Goal: Task Accomplishment & Management: Use online tool/utility

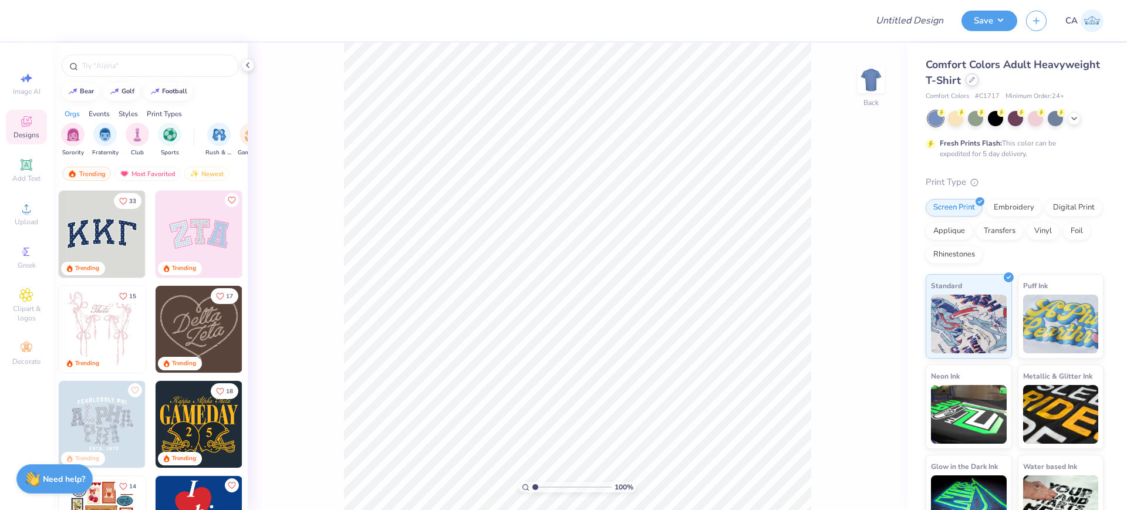
click at [975, 77] on icon at bounding box center [972, 80] width 6 height 6
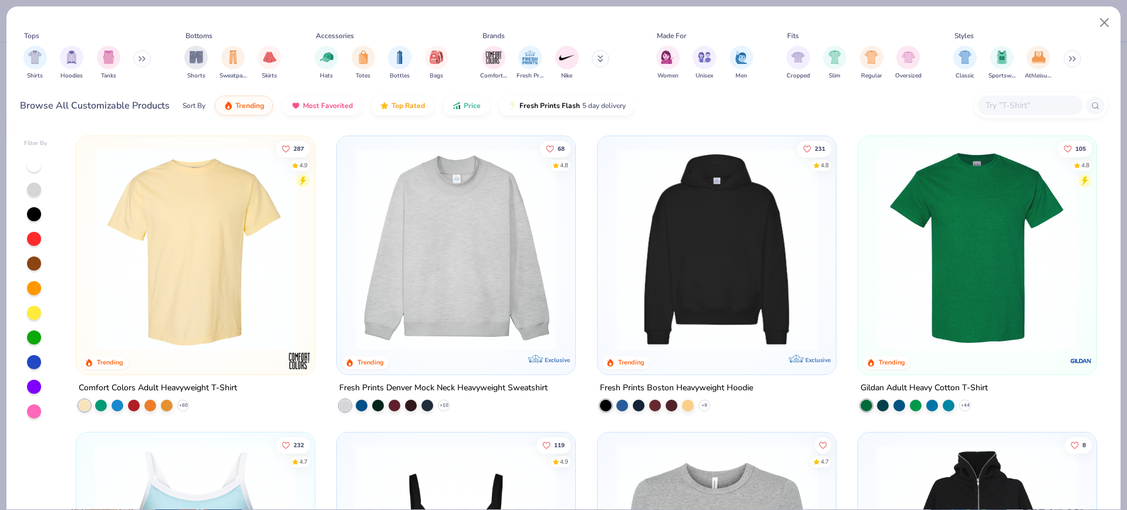
click at [247, 301] on img at bounding box center [195, 249] width 215 height 203
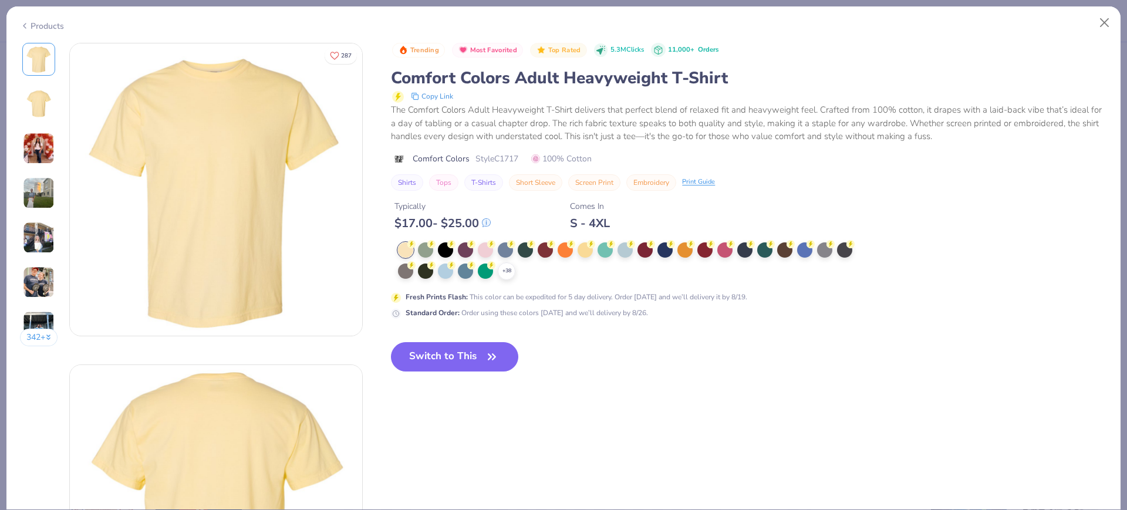
click at [0, 0] on icon at bounding box center [0, 0] width 0 height 0
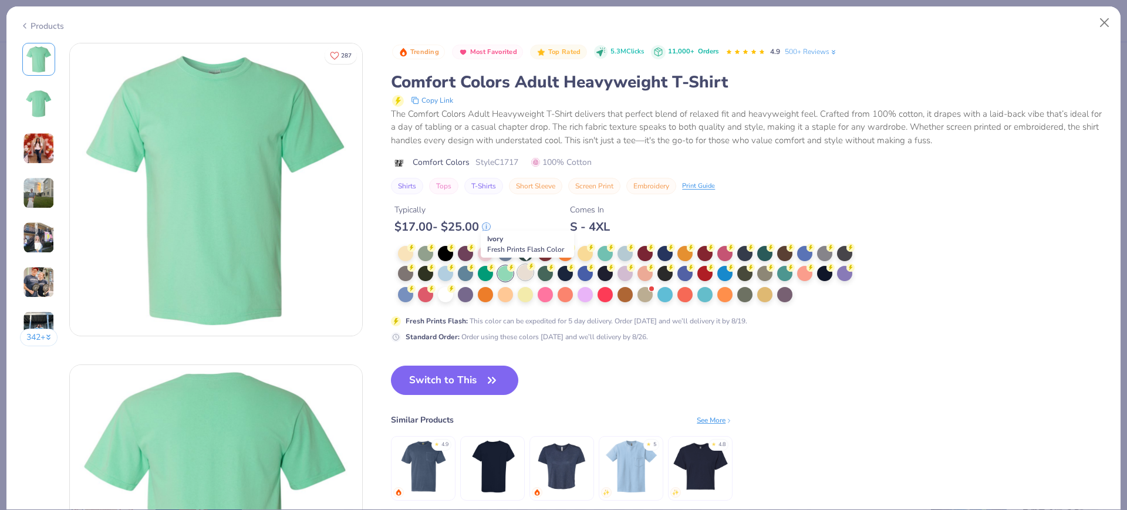
click at [529, 272] on div at bounding box center [525, 272] width 15 height 15
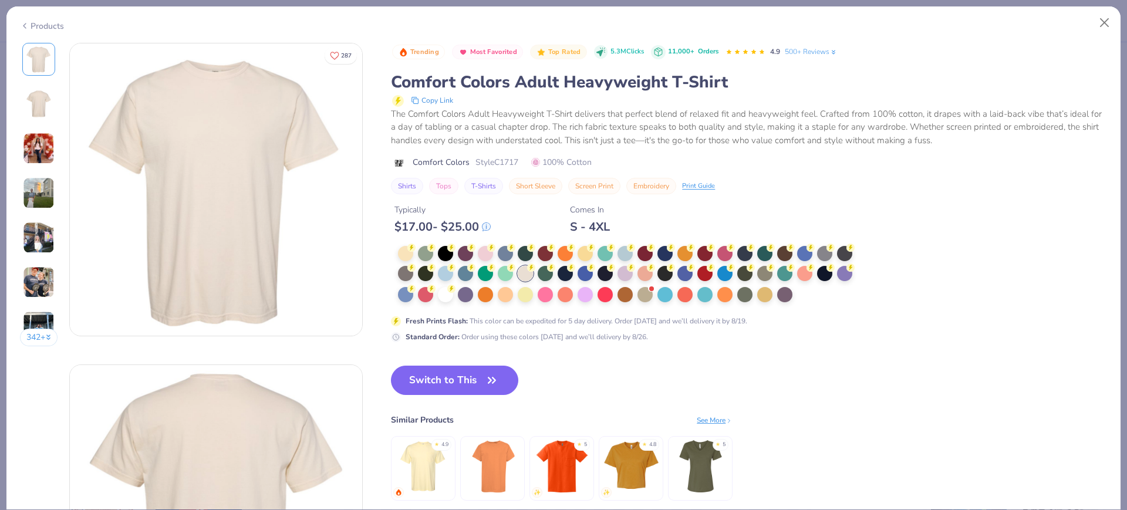
click at [224, 401] on img at bounding box center [216, 511] width 292 height 292
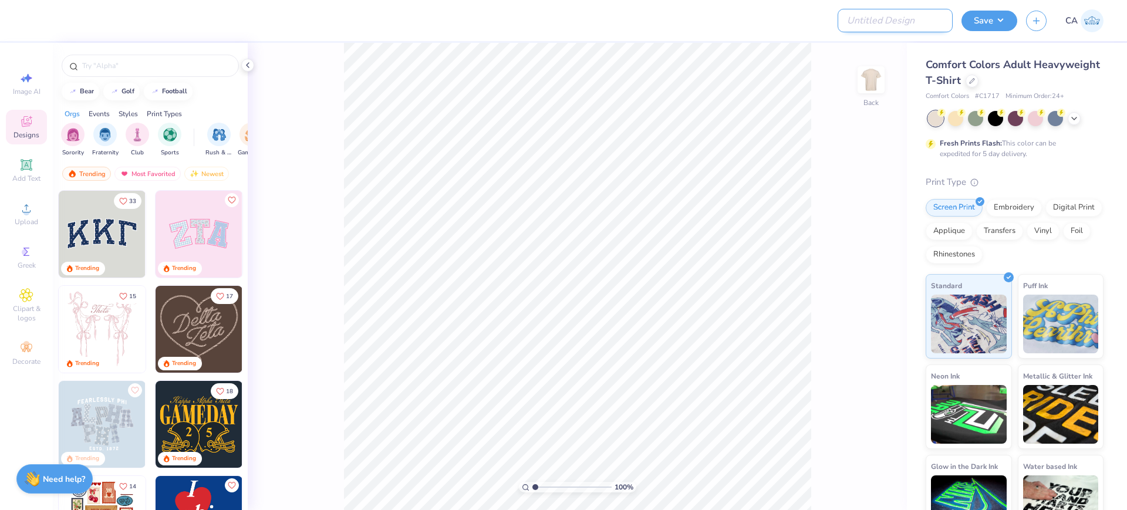
click at [921, 25] on input "Design Title" at bounding box center [895, 20] width 115 height 23
paste input "FPS239321"
type input "FPS239321"
click at [29, 205] on icon at bounding box center [26, 208] width 14 height 14
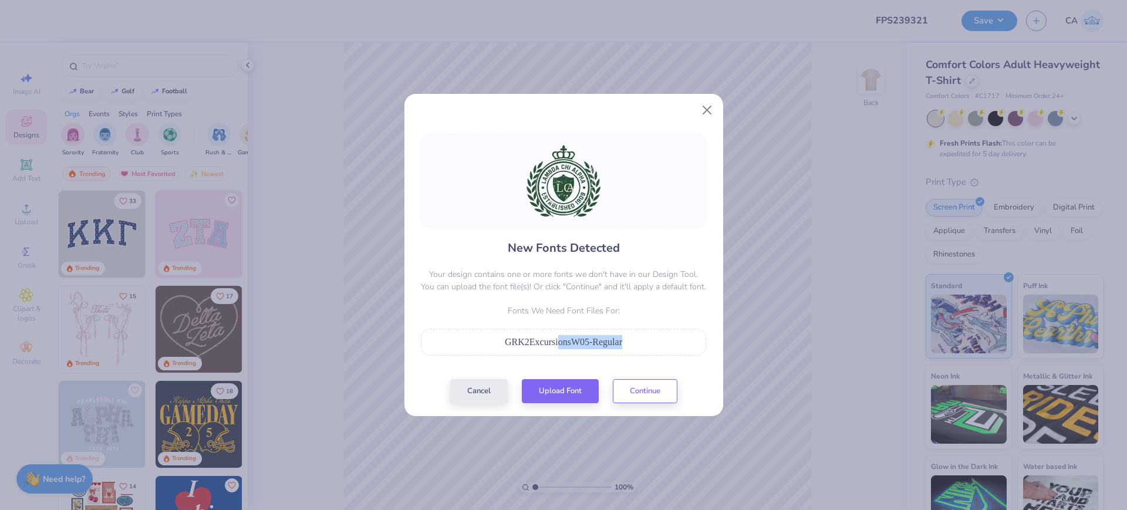
drag, startPoint x: 558, startPoint y: 368, endPoint x: 558, endPoint y: 375, distance: 6.5
click at [558, 370] on div "New Fonts Detected Your design contains one or more fonts we don't have in our …" at bounding box center [563, 268] width 292 height 269
click at [558, 382] on button "Upload Font" at bounding box center [560, 388] width 77 height 24
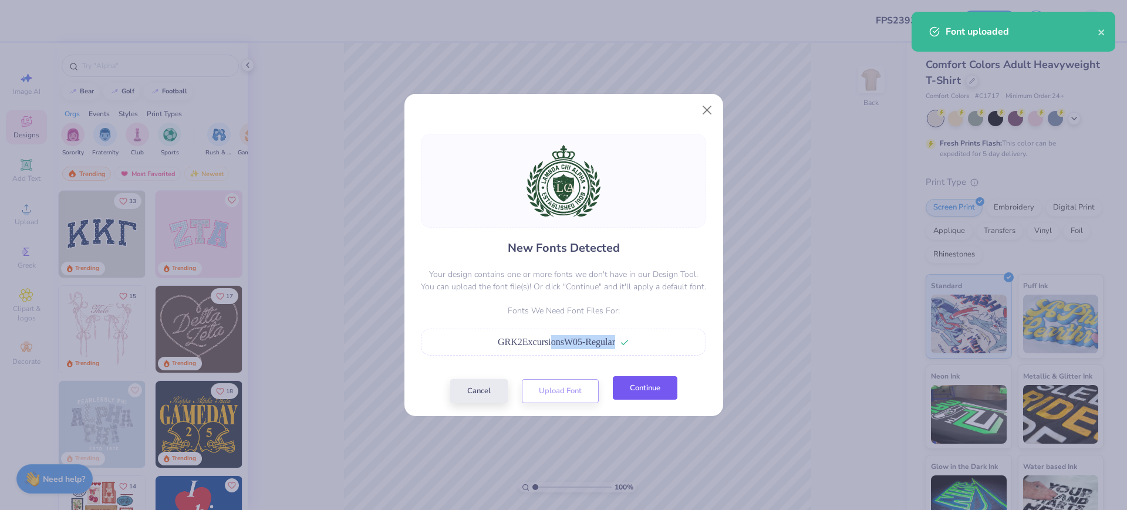
click at [648, 385] on button "Continue" at bounding box center [645, 388] width 65 height 24
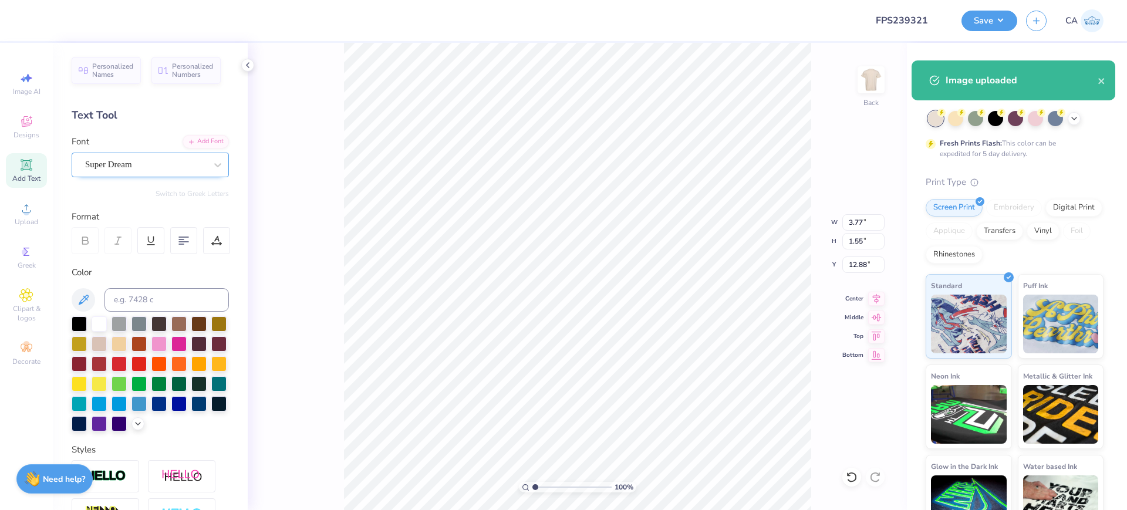
click at [127, 161] on div "Super Dream" at bounding box center [145, 165] width 123 height 18
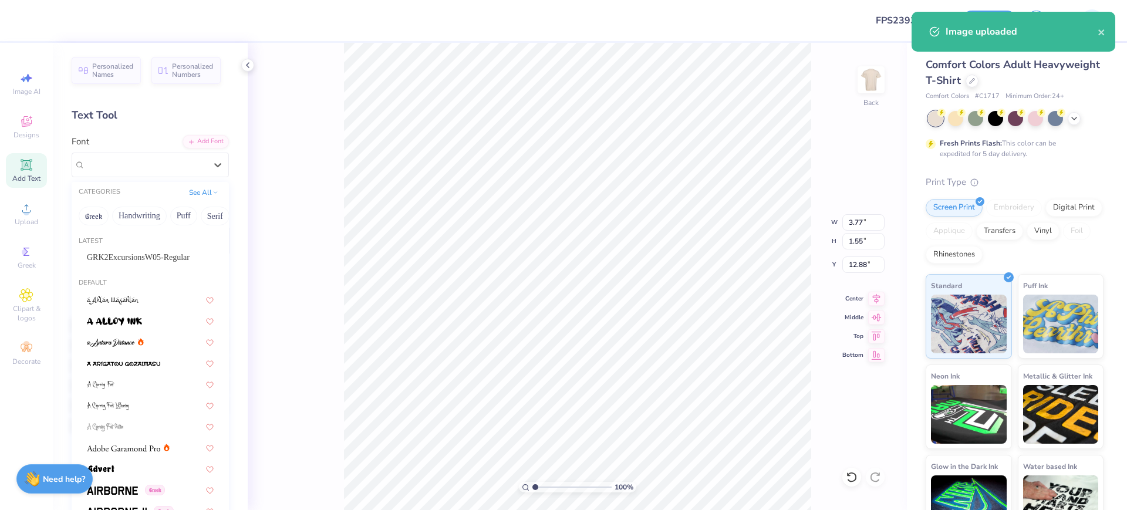
click at [119, 260] on span "GRK2ExcursionsW05-Regular" at bounding box center [138, 257] width 103 height 12
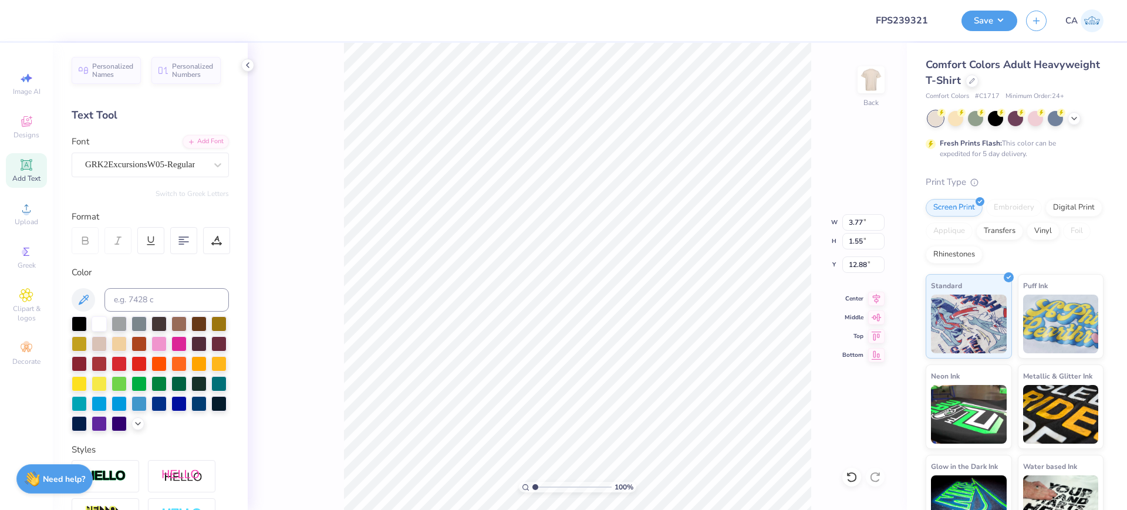
type input "2.48"
type input "1.54"
type input "13.02"
click at [872, 298] on icon at bounding box center [876, 297] width 16 height 14
drag, startPoint x: 558, startPoint y: 484, endPoint x: 545, endPoint y: 478, distance: 14.2
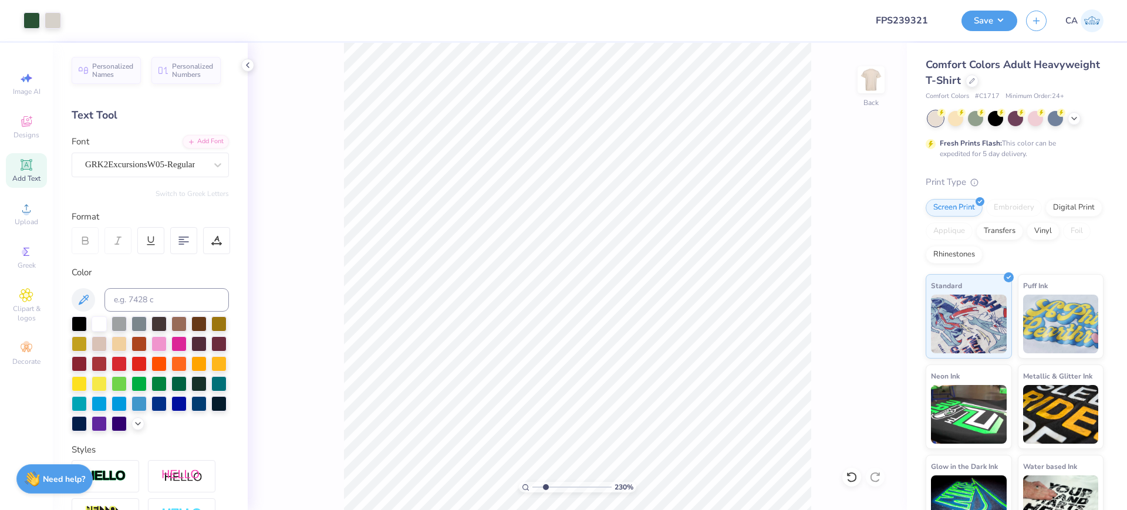
type input "2.3"
click at [545, 482] on input "range" at bounding box center [571, 487] width 79 height 11
type input "12.89"
drag, startPoint x: 538, startPoint y: 490, endPoint x: 527, endPoint y: 482, distance: 13.5
type input "1"
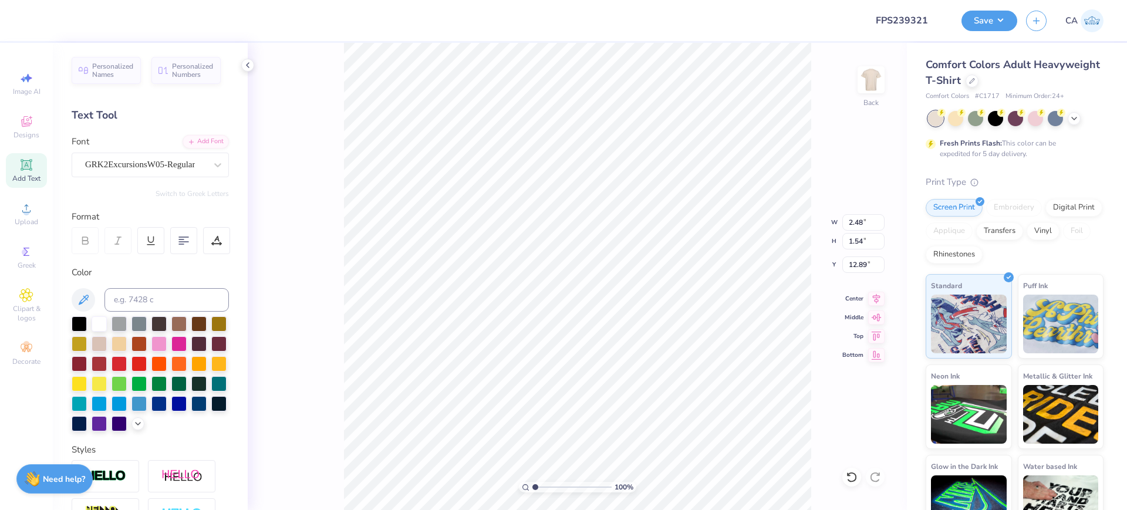
click at [532, 482] on input "range" at bounding box center [571, 487] width 79 height 11
click at [864, 225] on input "12.59" at bounding box center [863, 222] width 42 height 16
type input "3.50"
type input "3.40"
click at [870, 269] on input "10.80" at bounding box center [863, 265] width 42 height 16
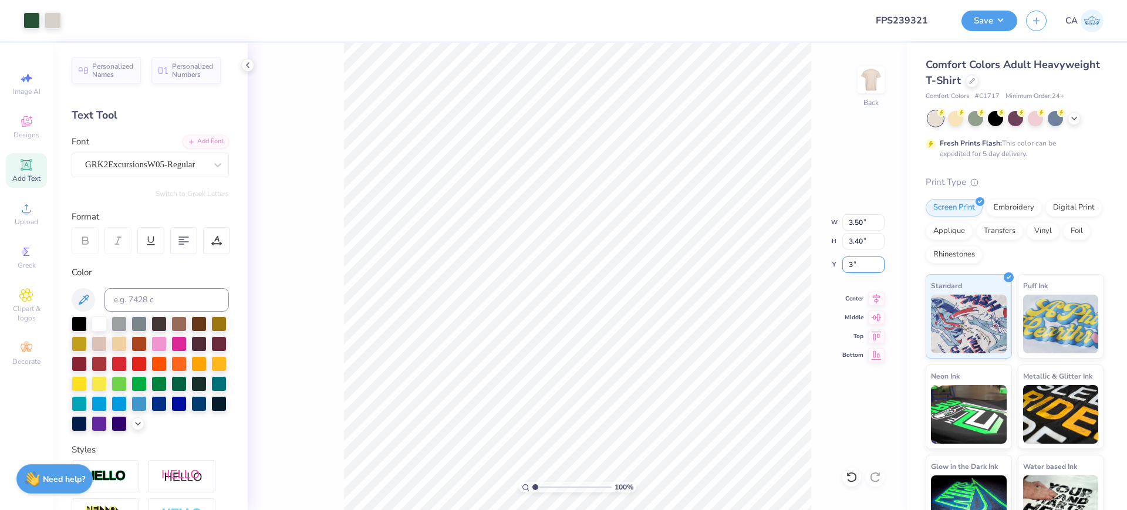
type input "3.00"
click at [852, 265] on input "3.53" at bounding box center [863, 265] width 42 height 16
type input "3.00"
click at [859, 89] on img at bounding box center [871, 79] width 47 height 47
click at [868, 83] on img at bounding box center [871, 79] width 47 height 47
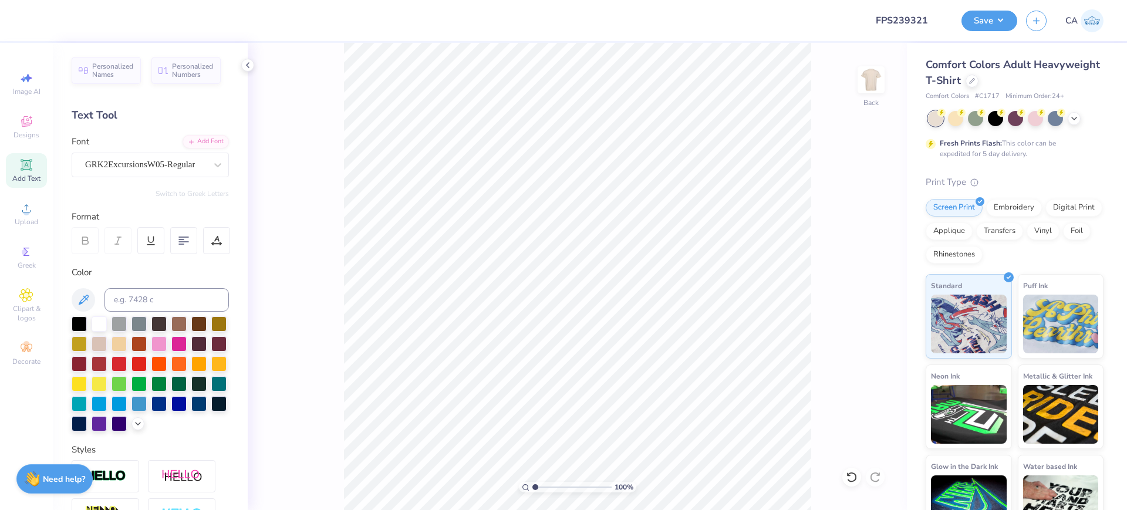
click at [868, 83] on img at bounding box center [870, 79] width 23 height 23
click at [819, 170] on div "100 % Front" at bounding box center [577, 276] width 659 height 467
click at [33, 221] on span "Upload" at bounding box center [26, 221] width 23 height 9
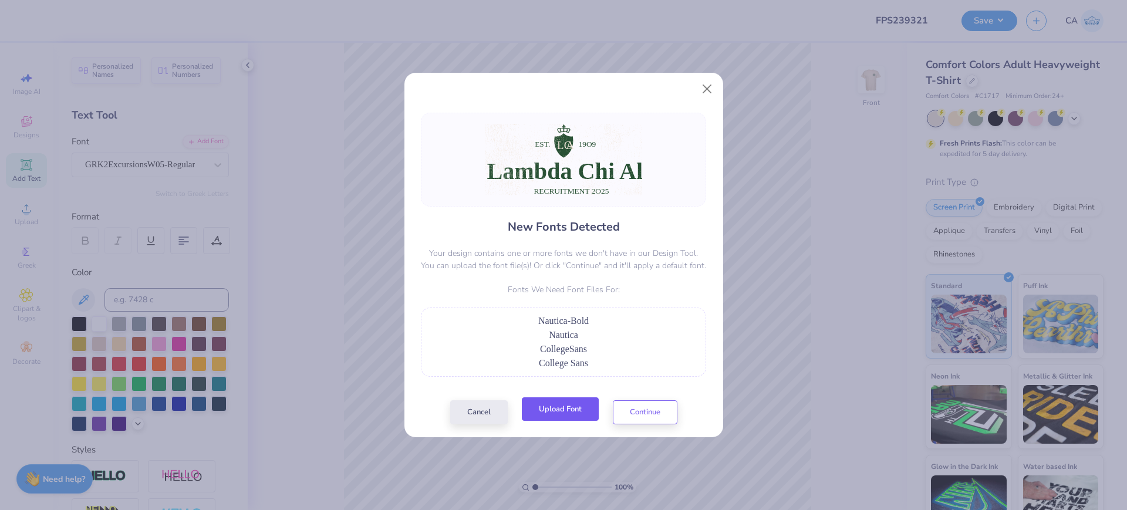
click at [565, 409] on button "Upload Font" at bounding box center [560, 409] width 77 height 24
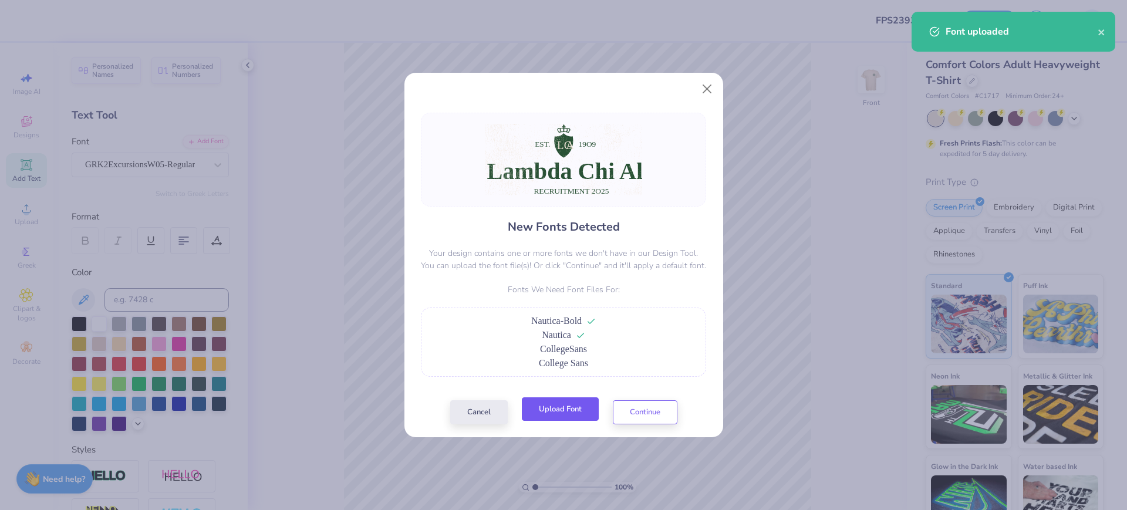
click at [542, 422] on button "Upload Font" at bounding box center [560, 409] width 77 height 24
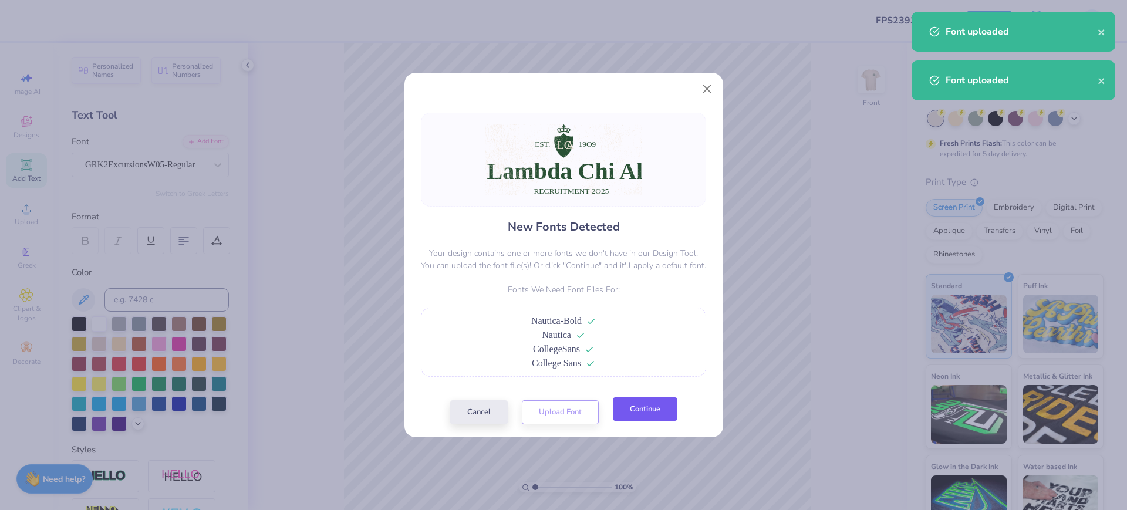
click at [636, 409] on button "Continue" at bounding box center [645, 409] width 65 height 24
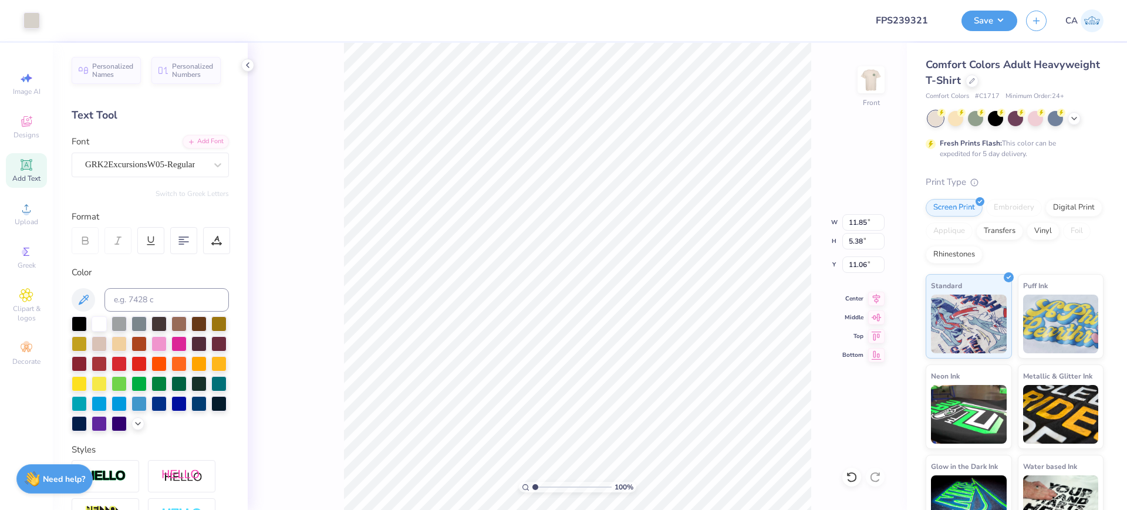
type input "14.35"
type input "1.65"
type input "13.99"
click at [131, 163] on div "Super Dream" at bounding box center [145, 165] width 123 height 18
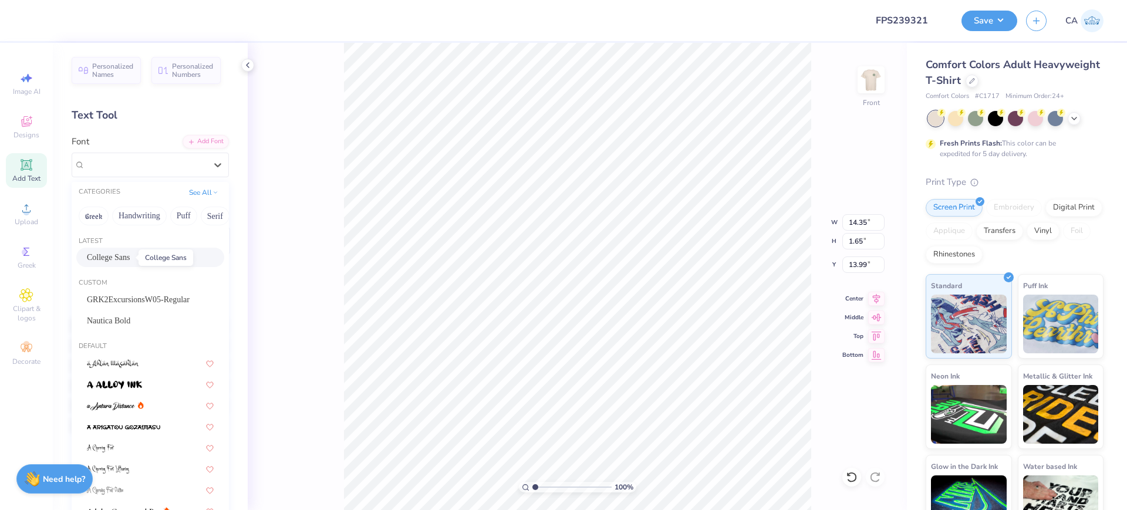
click at [119, 251] on span "College Sans" at bounding box center [108, 257] width 43 height 12
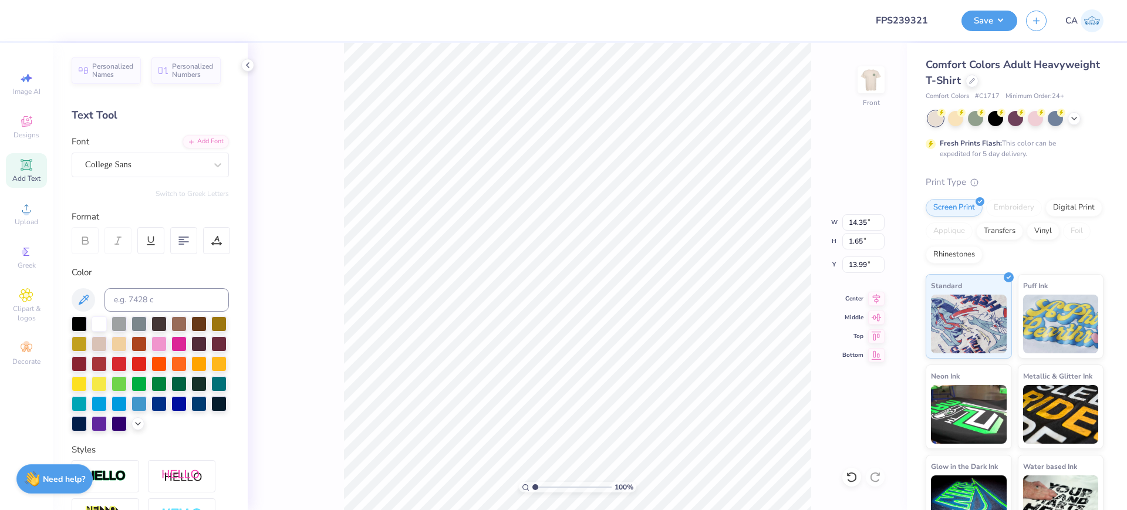
type input "12.86"
type input "1.58"
type input "13.96"
type input "14.52"
type input "5.38"
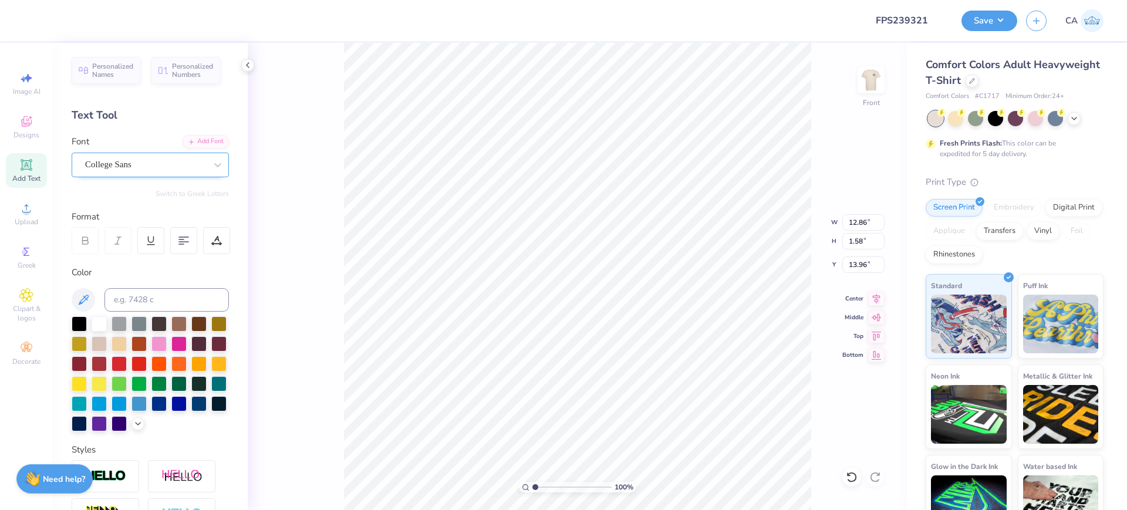
type input "11.06"
click at [118, 164] on div "College Sans" at bounding box center [145, 165] width 123 height 18
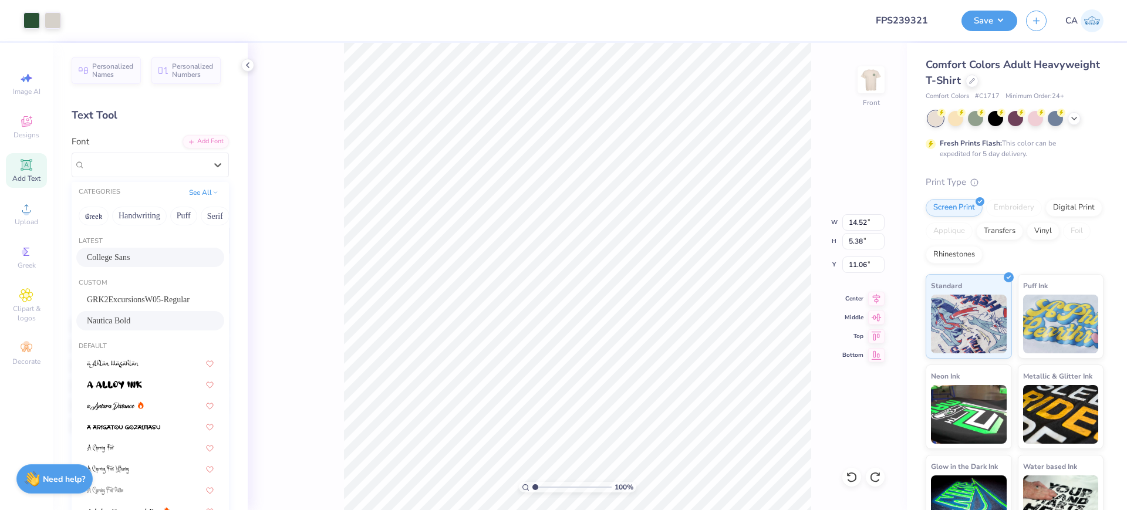
click at [116, 321] on span "Nautica Bold" at bounding box center [108, 321] width 43 height 12
type input "13.12"
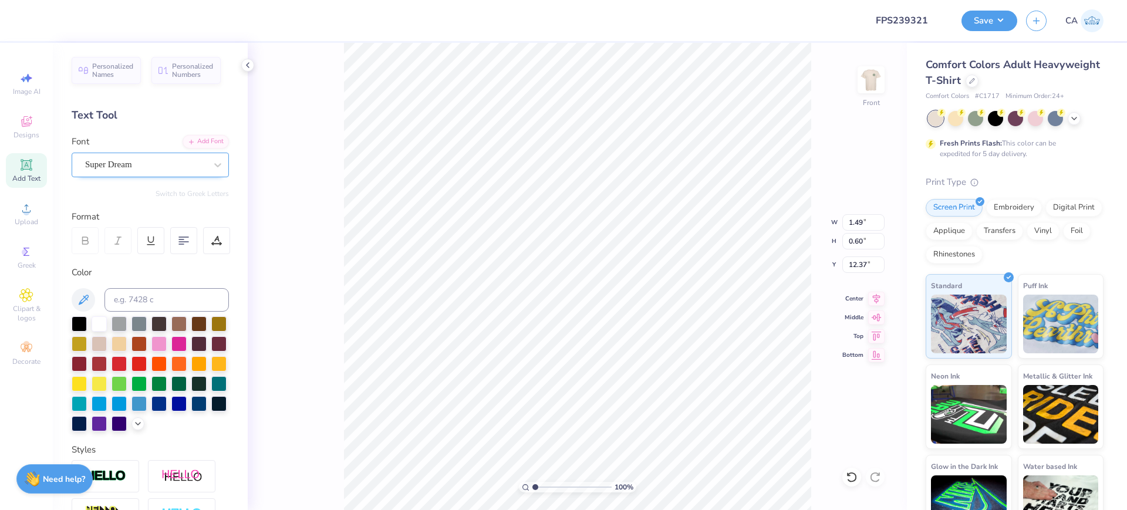
click at [130, 160] on div "Super Dream" at bounding box center [145, 165] width 123 height 18
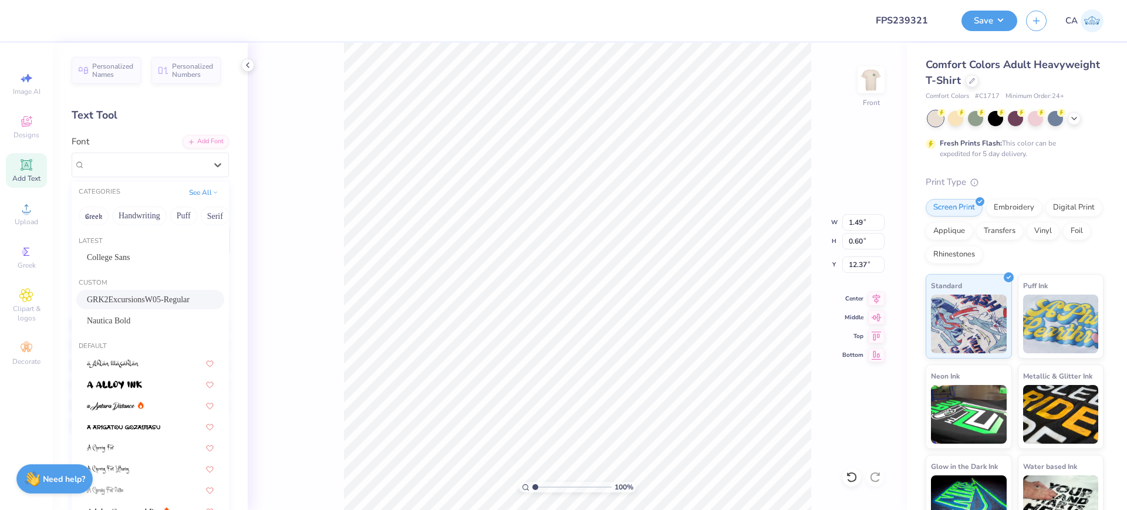
click at [126, 305] on span "GRK2ExcursionsW05-Regular" at bounding box center [138, 300] width 103 height 12
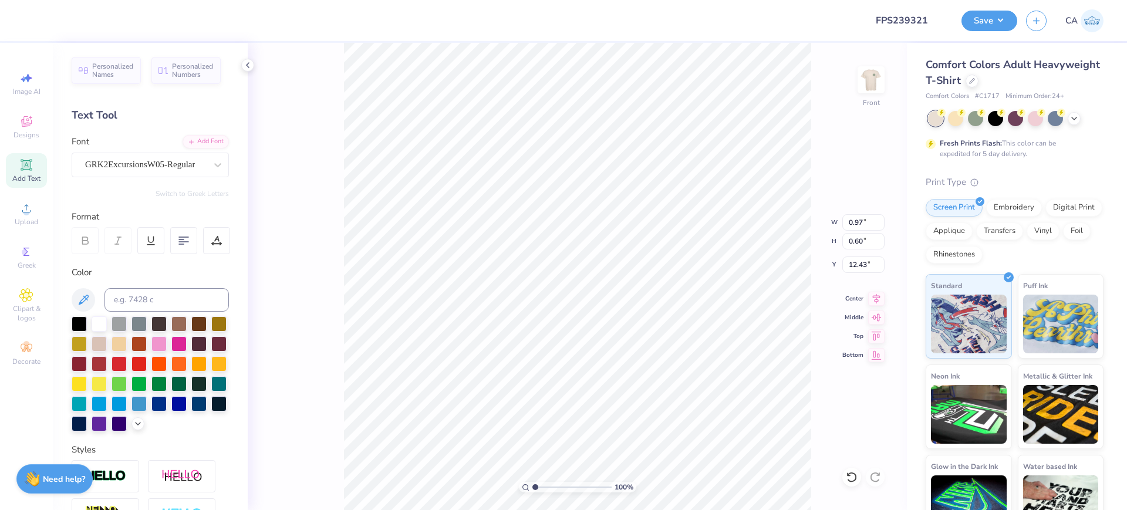
type input "0.97"
type input "12.43"
type input "1.20"
type input "0.44"
type input "12.37"
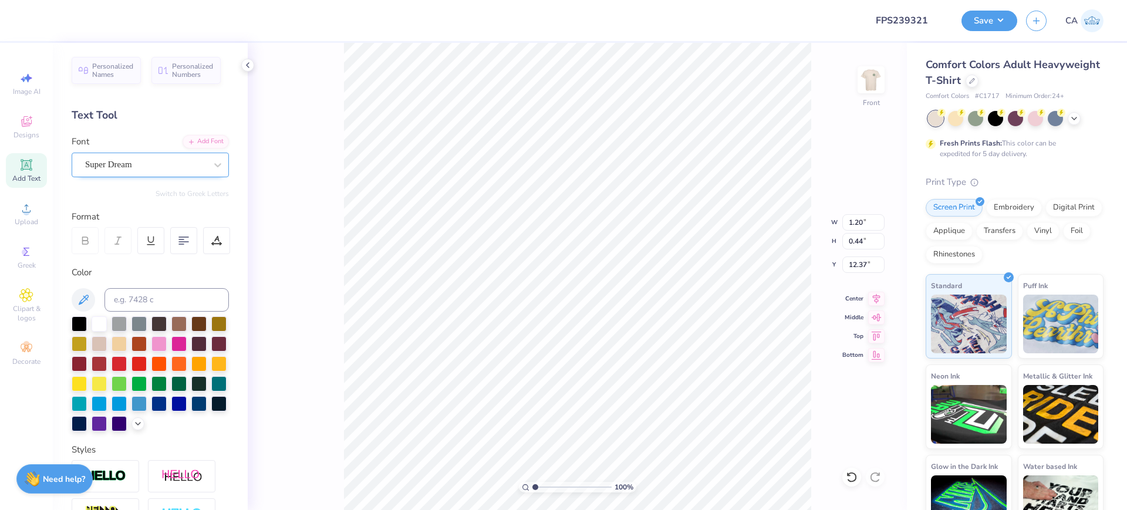
click at [154, 172] on div "Super Dream" at bounding box center [145, 165] width 123 height 18
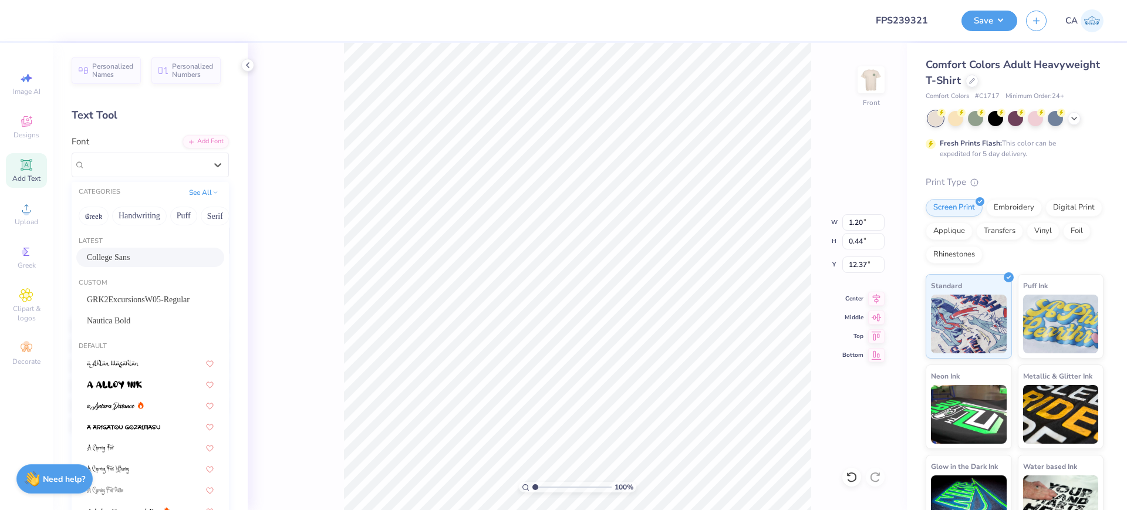
click at [129, 261] on span "College Sans" at bounding box center [108, 257] width 43 height 12
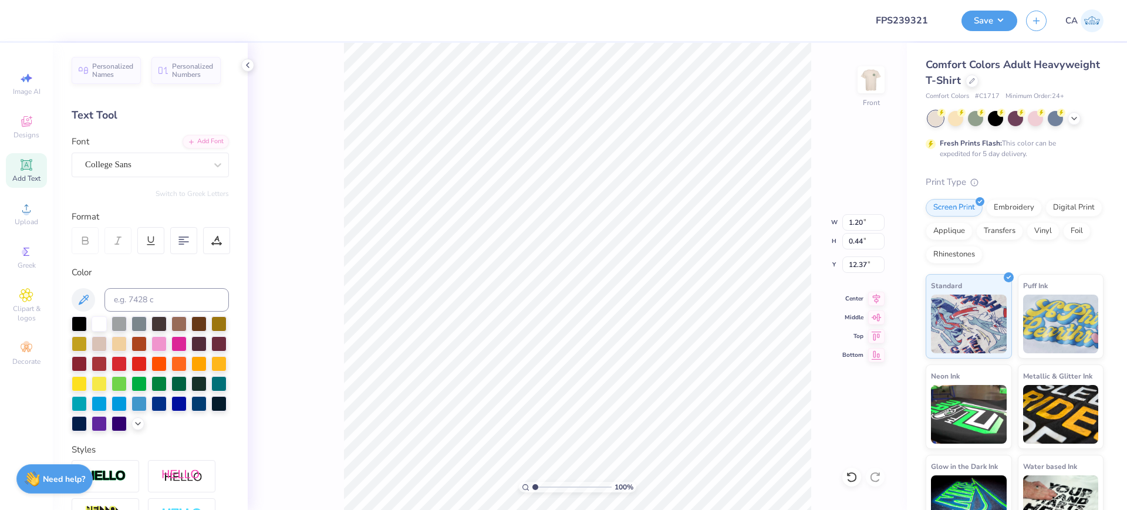
type input "0.95"
type input "0.39"
type input "12.44"
type input "1.30"
type input "0.44"
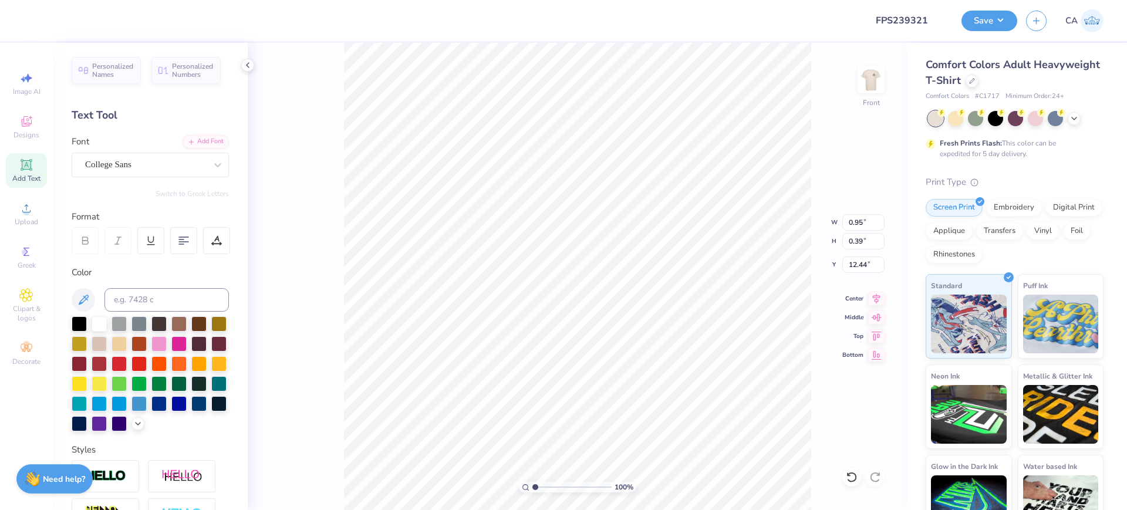
type input "12.37"
click at [130, 171] on div at bounding box center [145, 165] width 121 height 16
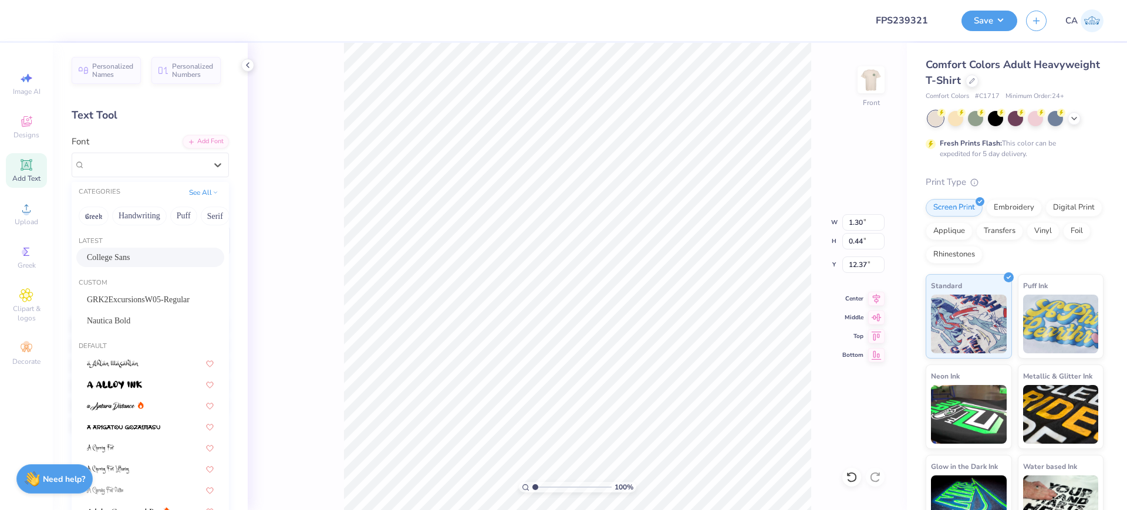
click at [116, 253] on span "College Sans" at bounding box center [108, 257] width 43 height 12
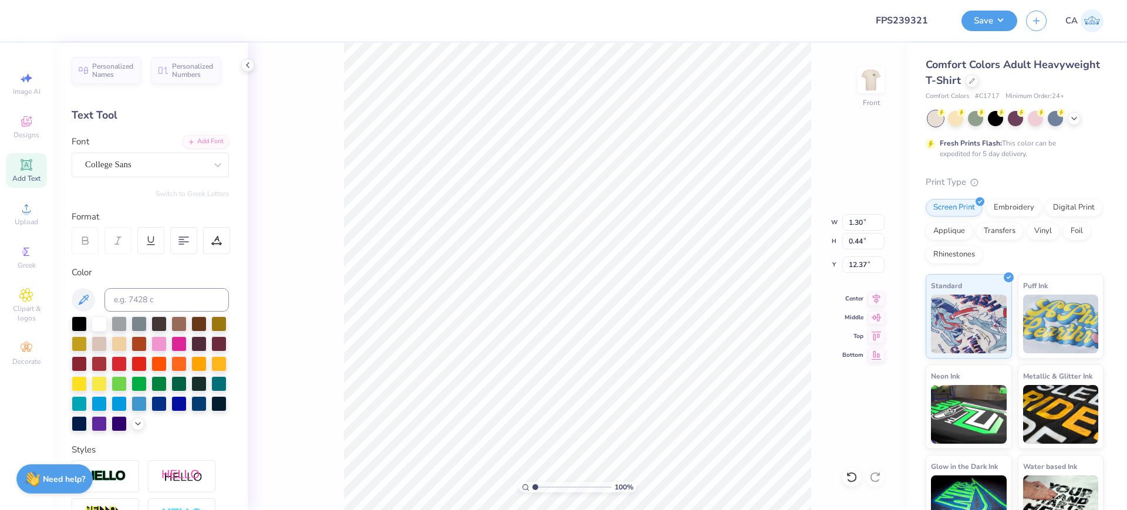
type input "1.01"
type input "0.39"
type input "12.44"
type input "5.39"
type input "0.44"
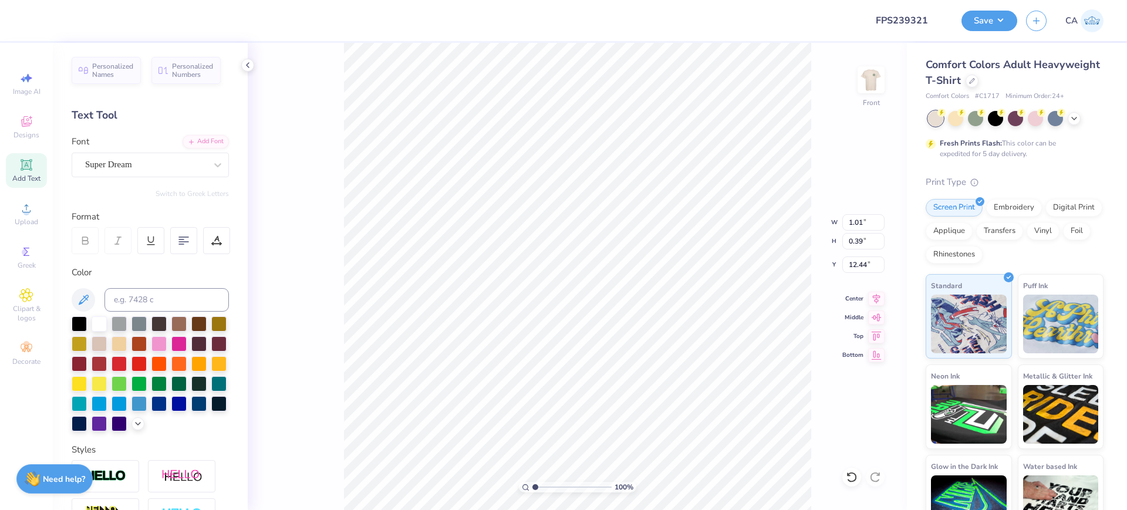
type input "15.92"
click at [122, 157] on div at bounding box center [145, 165] width 121 height 16
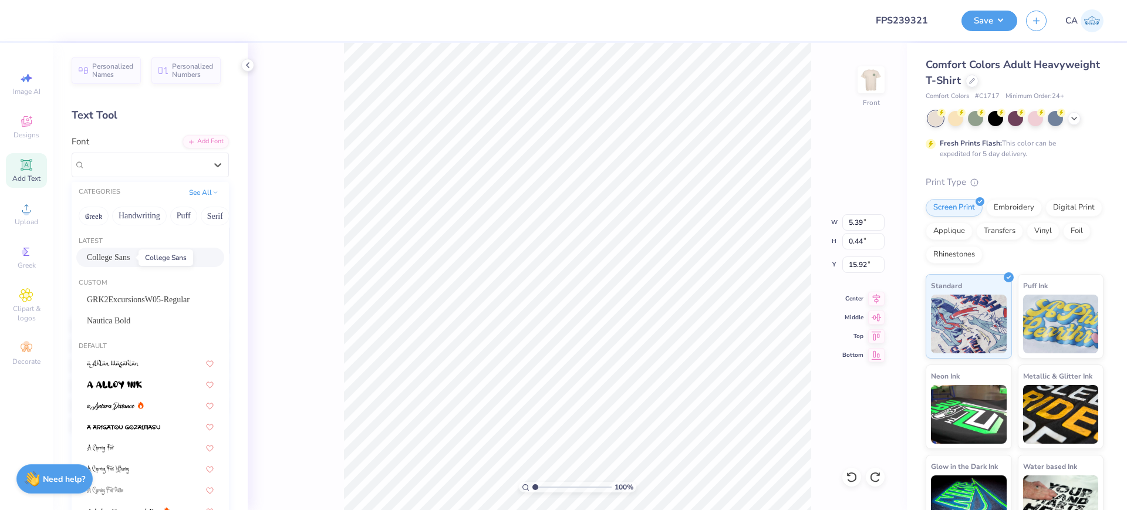
click at [124, 254] on span "College Sans" at bounding box center [108, 257] width 43 height 12
type input "4.45"
type input "0.39"
type input "15.99"
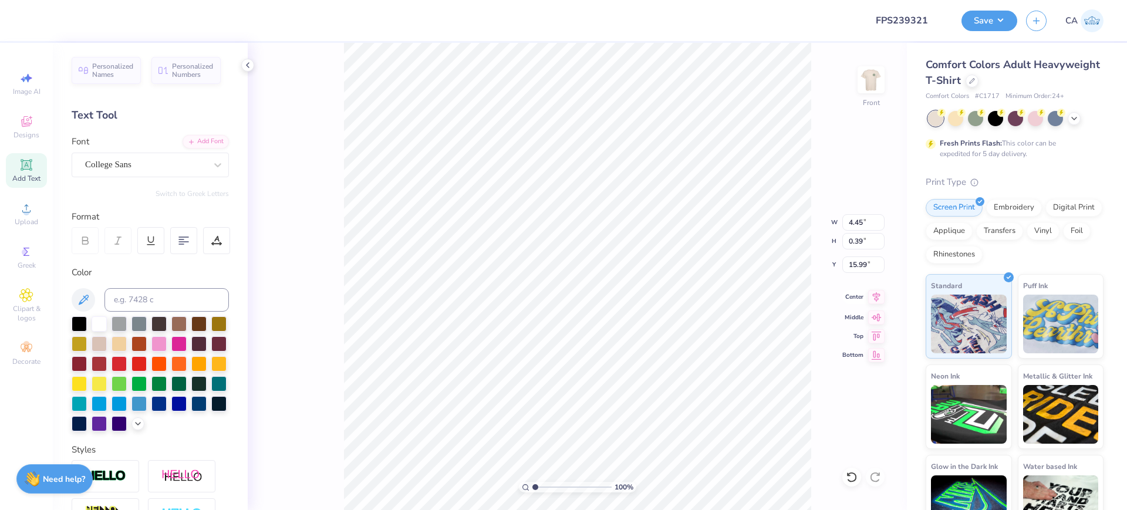
click at [875, 302] on icon at bounding box center [876, 297] width 16 height 14
type input "11.56"
type input "1.90"
type input "13.80"
click at [880, 298] on icon at bounding box center [876, 297] width 16 height 14
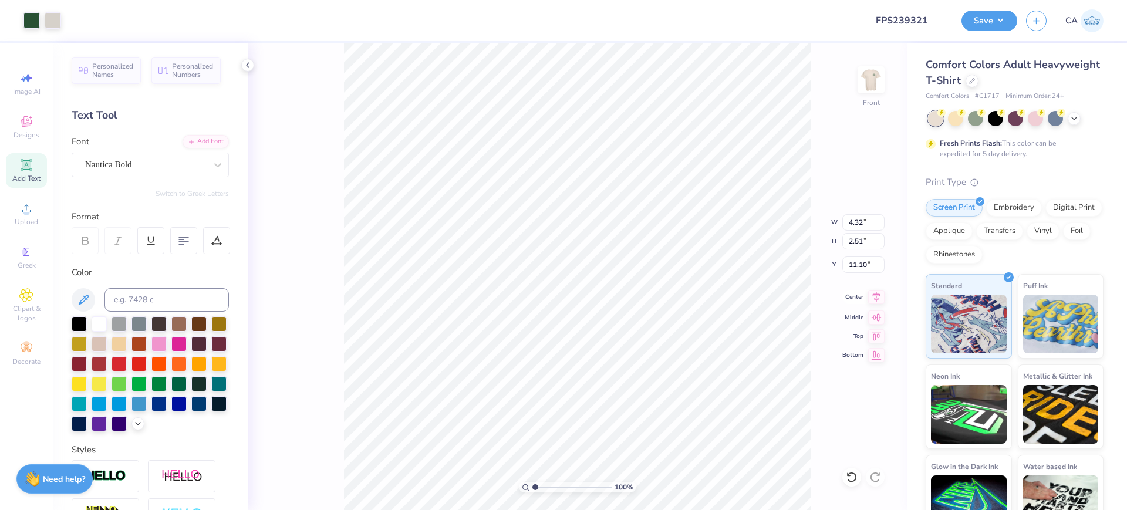
click at [873, 299] on icon at bounding box center [876, 297] width 16 height 14
click at [875, 292] on icon at bounding box center [876, 297] width 16 height 14
type input "2.68"
click at [548, 487] on input "range" at bounding box center [571, 487] width 79 height 11
type input "12.33"
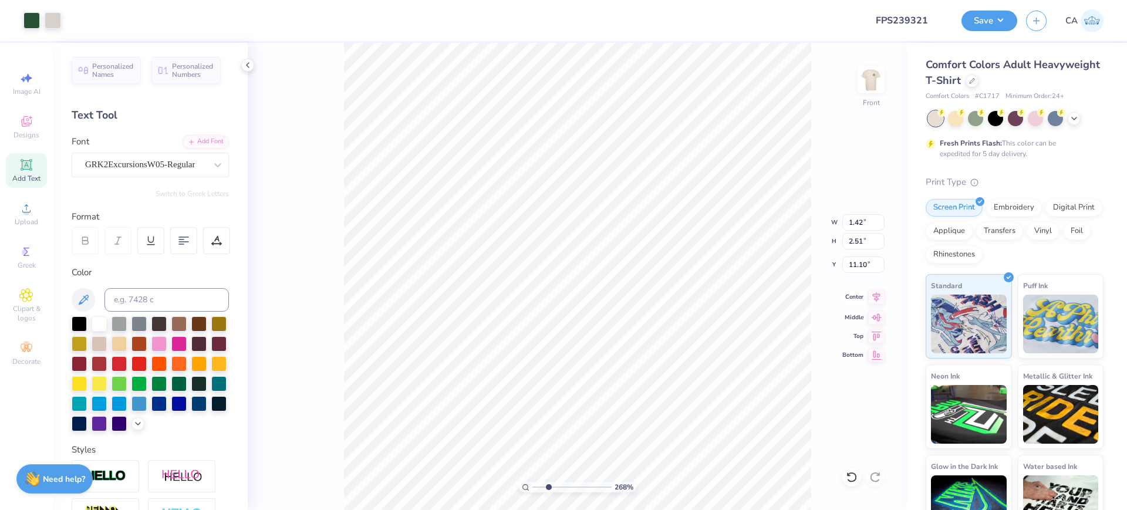
drag, startPoint x: 879, startPoint y: 295, endPoint x: 868, endPoint y: 295, distance: 11.2
click at [879, 295] on icon at bounding box center [876, 297] width 16 height 14
drag, startPoint x: 535, startPoint y: 485, endPoint x: 541, endPoint y: 484, distance: 6.7
type input "1.78"
click at [541, 484] on input "range" at bounding box center [571, 487] width 79 height 11
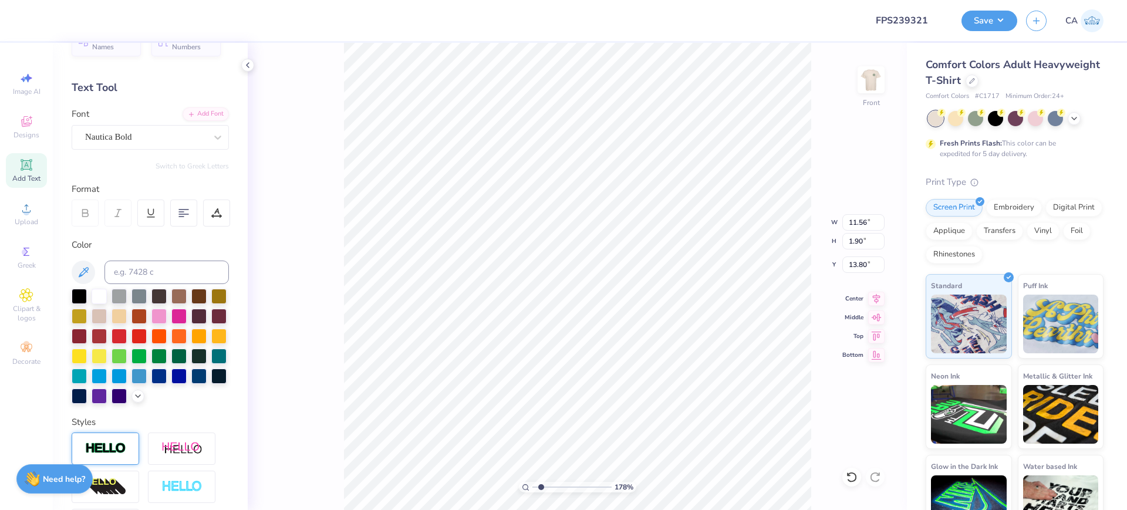
scroll to position [73, 0]
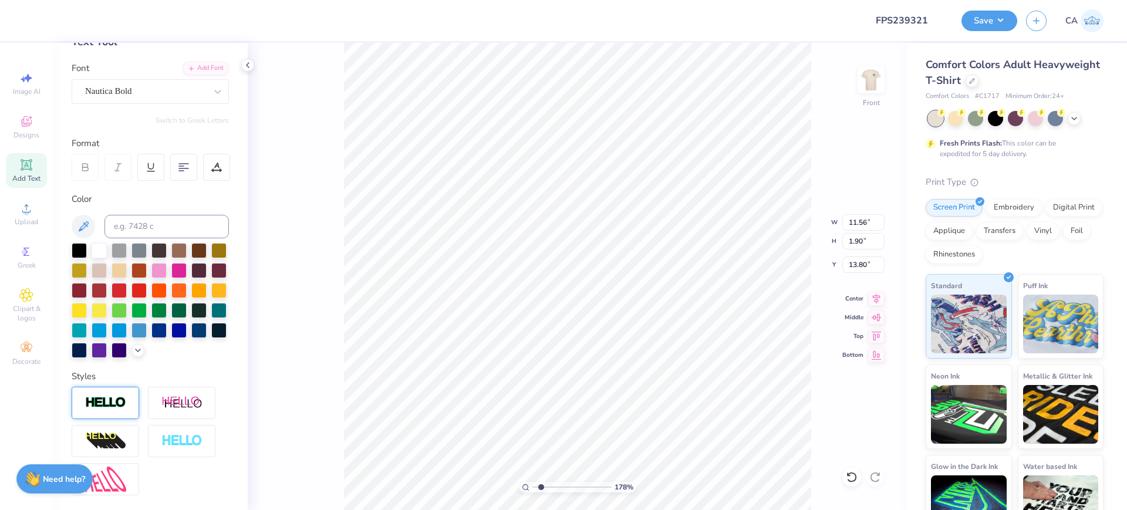
click at [116, 419] on div at bounding box center [106, 403] width 68 height 32
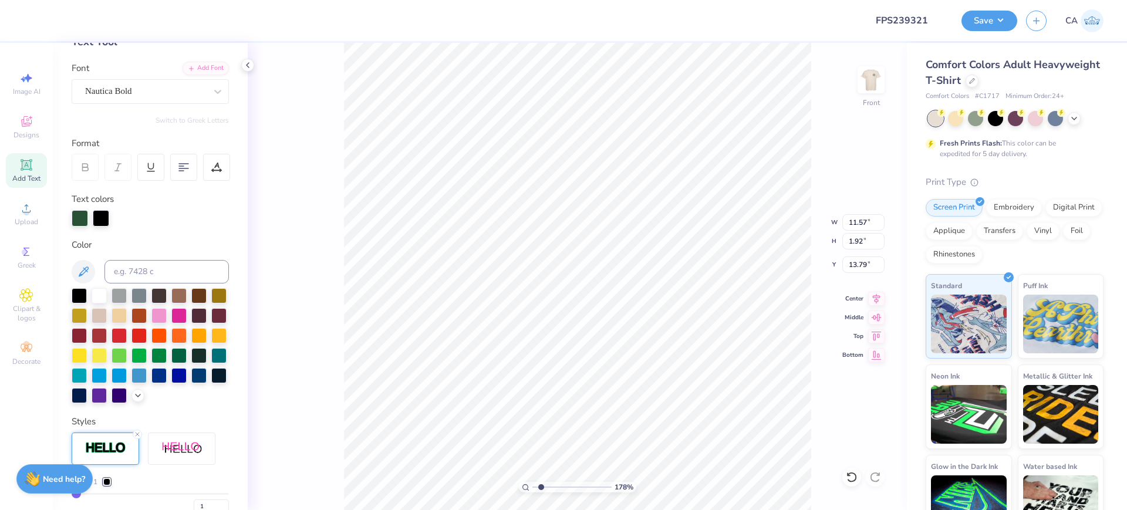
type input "11.57"
type input "1.92"
type input "13.79"
click at [96, 217] on div at bounding box center [101, 217] width 16 height 16
click at [128, 269] on input at bounding box center [166, 271] width 124 height 23
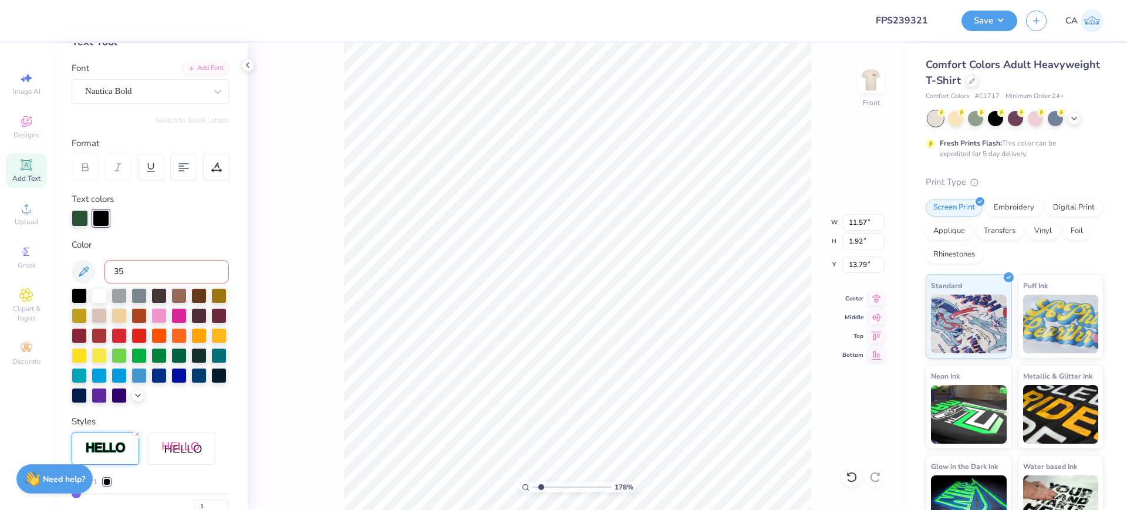
type input "350"
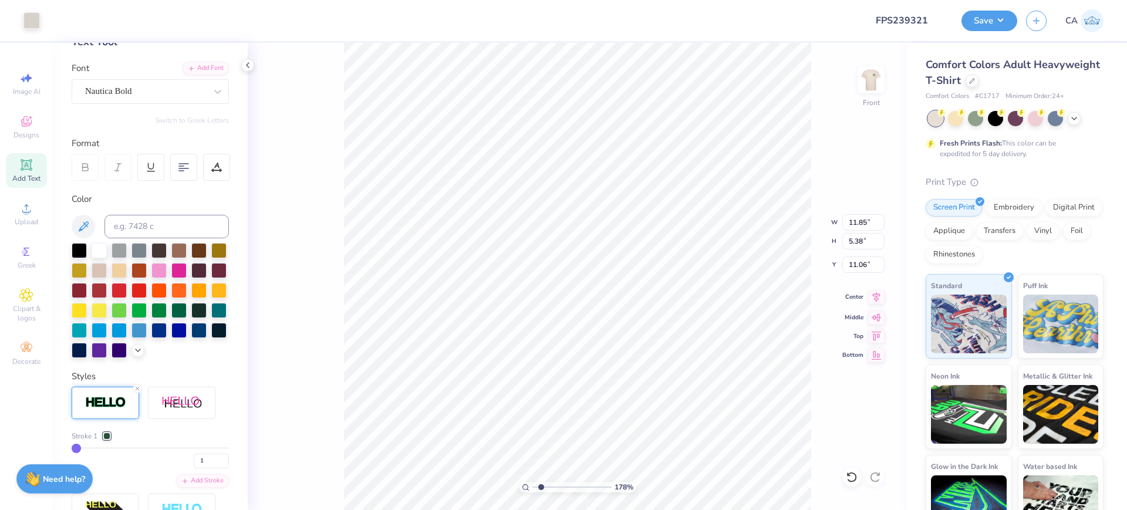
drag, startPoint x: 884, startPoint y: 298, endPoint x: 875, endPoint y: 296, distance: 8.4
click at [884, 298] on icon at bounding box center [876, 297] width 16 height 14
click at [875, 296] on icon at bounding box center [876, 297] width 16 height 14
click at [863, 220] on input "11.85" at bounding box center [863, 222] width 42 height 16
type input "12.00"
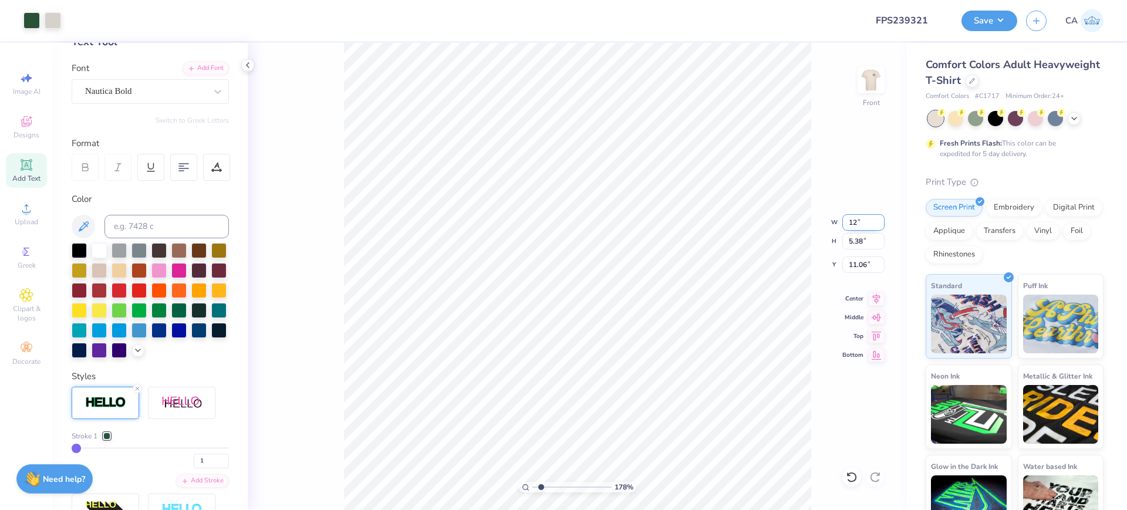
type input "5.44"
click at [854, 271] on input "11.03" at bounding box center [863, 265] width 42 height 16
type input "3.00"
drag, startPoint x: 547, startPoint y: 488, endPoint x: 530, endPoint y: 485, distance: 16.6
type input "1"
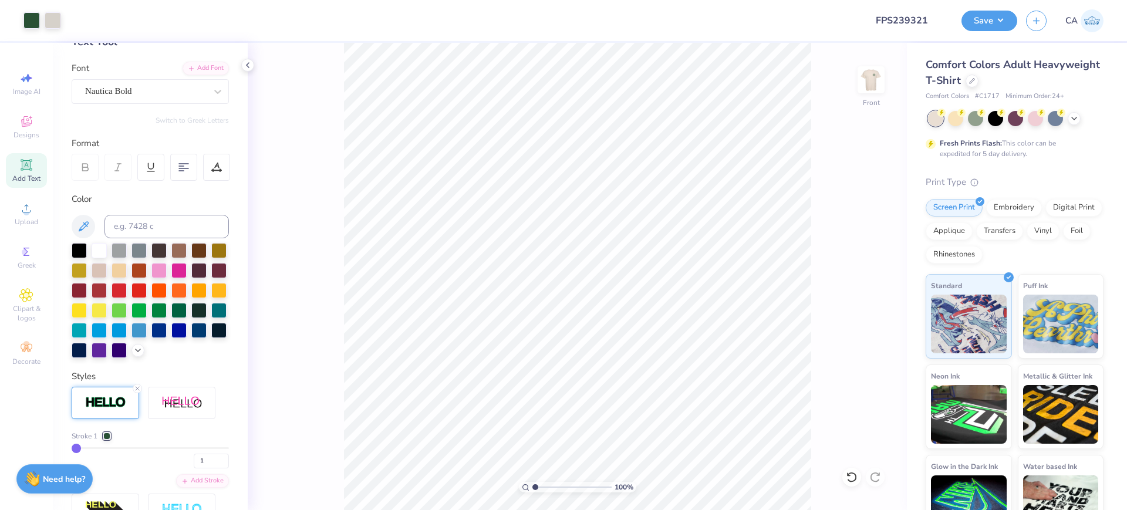
click at [532, 485] on input "range" at bounding box center [571, 487] width 79 height 11
click at [847, 272] on div "100 % Front W 12.00 12.00 " H 5.44 5.44 " Y 3.00 3.00 " Center Middle Top Bottom" at bounding box center [577, 276] width 659 height 467
click at [858, 259] on input "3.00" at bounding box center [863, 265] width 42 height 16
click at [857, 218] on input "12.00" at bounding box center [863, 222] width 42 height 16
type input "12.50"
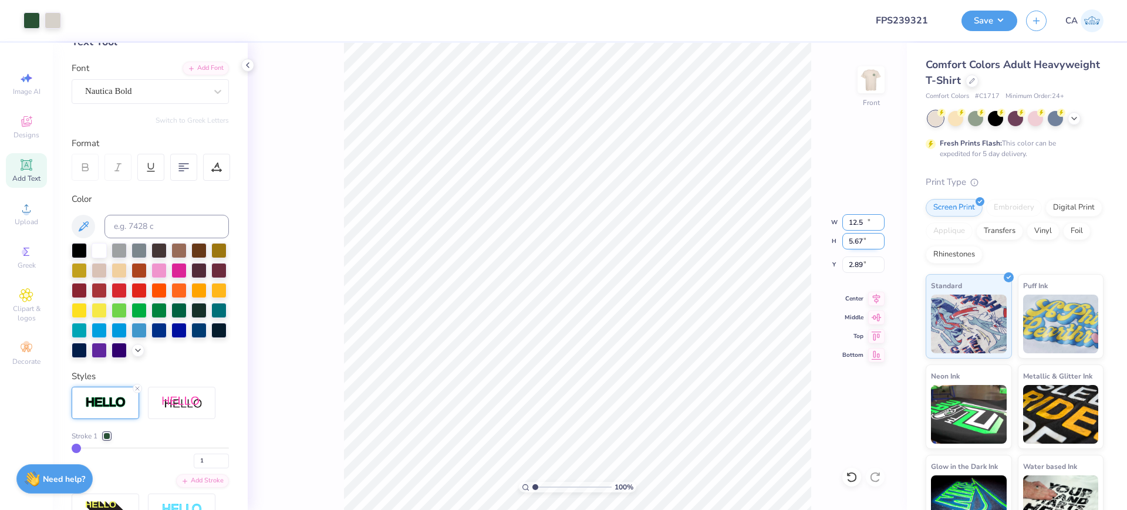
type input "5.67"
click at [859, 271] on input "2.89" at bounding box center [863, 265] width 42 height 16
type input "2.00"
click at [869, 83] on img at bounding box center [870, 79] width 23 height 23
click at [972, 25] on button "Save" at bounding box center [990, 19] width 56 height 21
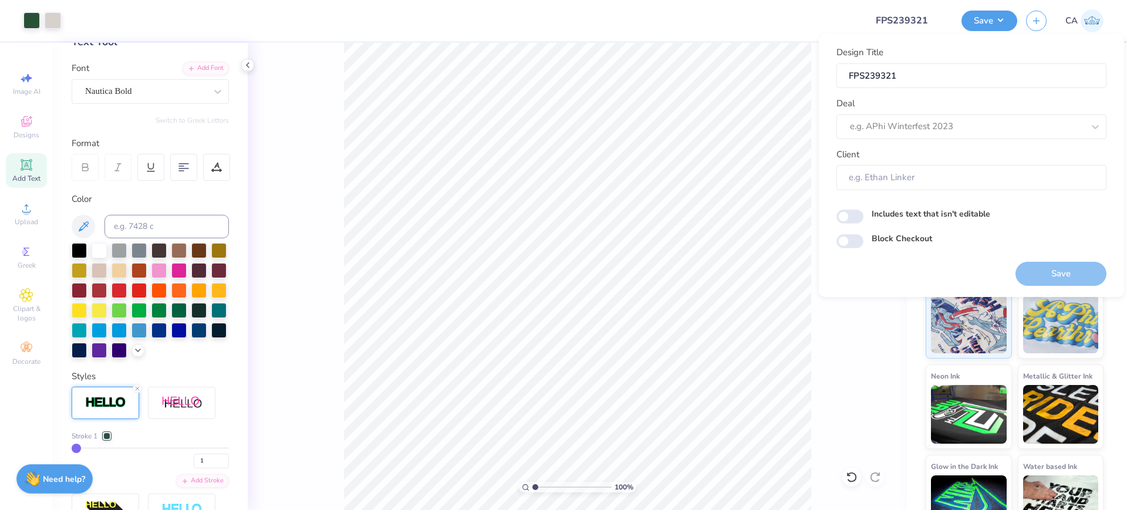
click at [970, 139] on div "Design Title FPS239321 Deal e.g. APhi Winterfest 2023 Client" at bounding box center [972, 118] width 270 height 144
click at [972, 133] on div at bounding box center [967, 127] width 234 height 16
click at [981, 150] on div "Design Tool Gallery" at bounding box center [971, 158] width 261 height 19
type input "design tool gall"
type input "Design Tool Gallery User"
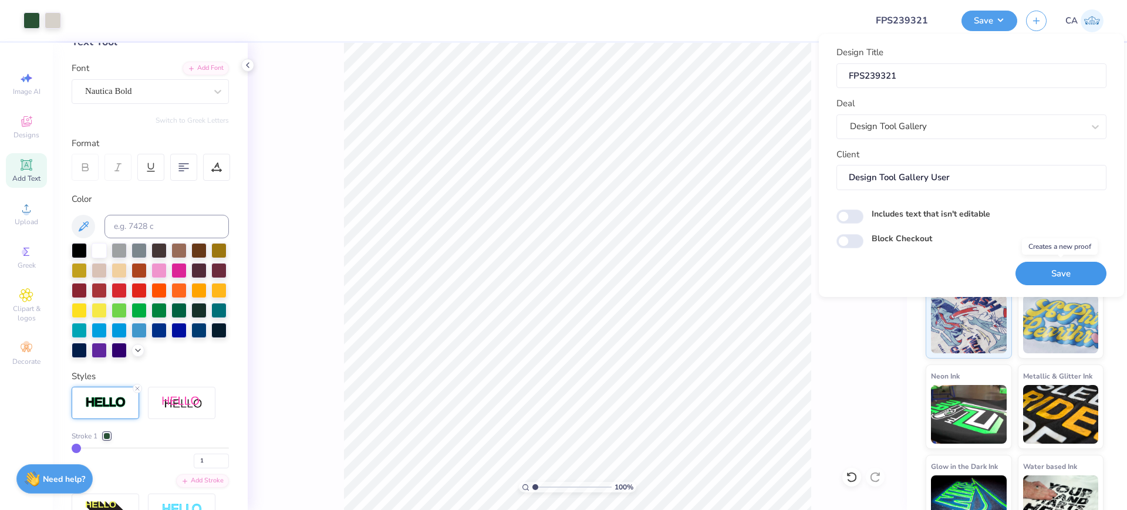
click at [1046, 274] on button "Save" at bounding box center [1061, 274] width 91 height 24
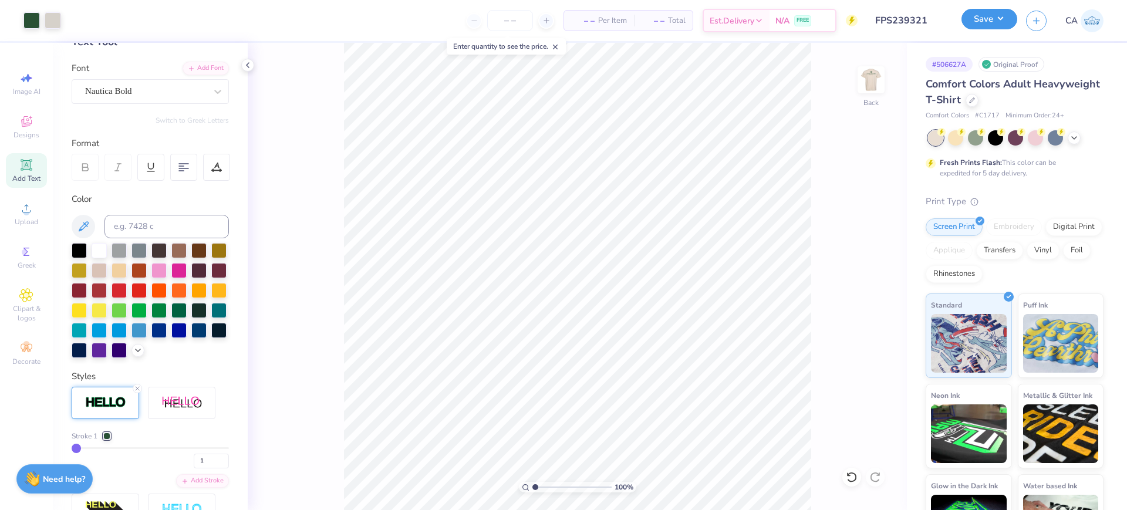
click at [972, 26] on button "Save" at bounding box center [990, 19] width 56 height 21
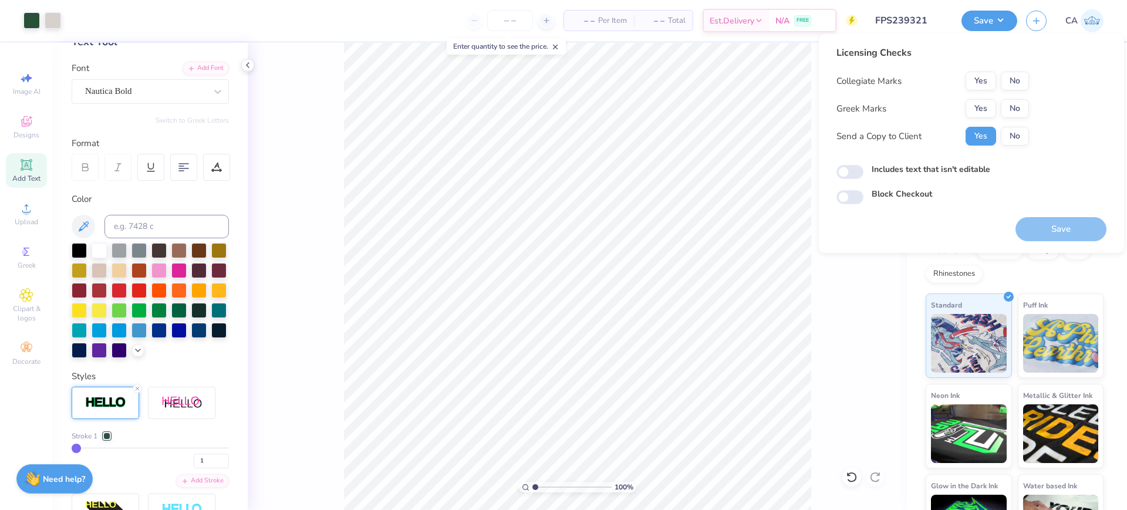
click at [973, 94] on div "Collegiate Marks Yes No Greek Marks Yes No Send a Copy to Client Yes No" at bounding box center [933, 109] width 193 height 74
click at [975, 103] on button "Yes" at bounding box center [981, 108] width 31 height 19
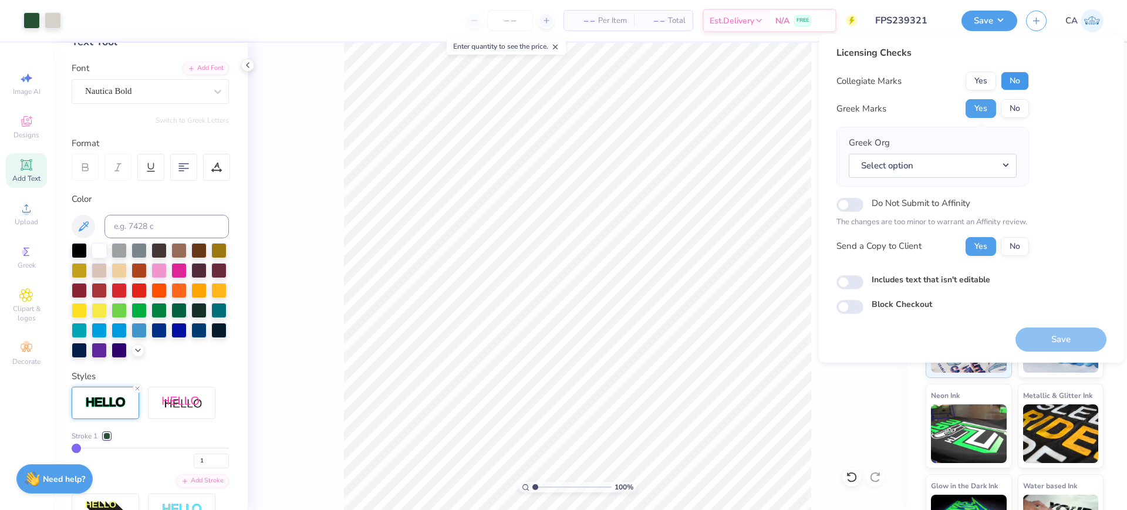
click at [1014, 78] on button "No" at bounding box center [1015, 81] width 28 height 19
click at [979, 172] on button "Select option" at bounding box center [933, 166] width 168 height 24
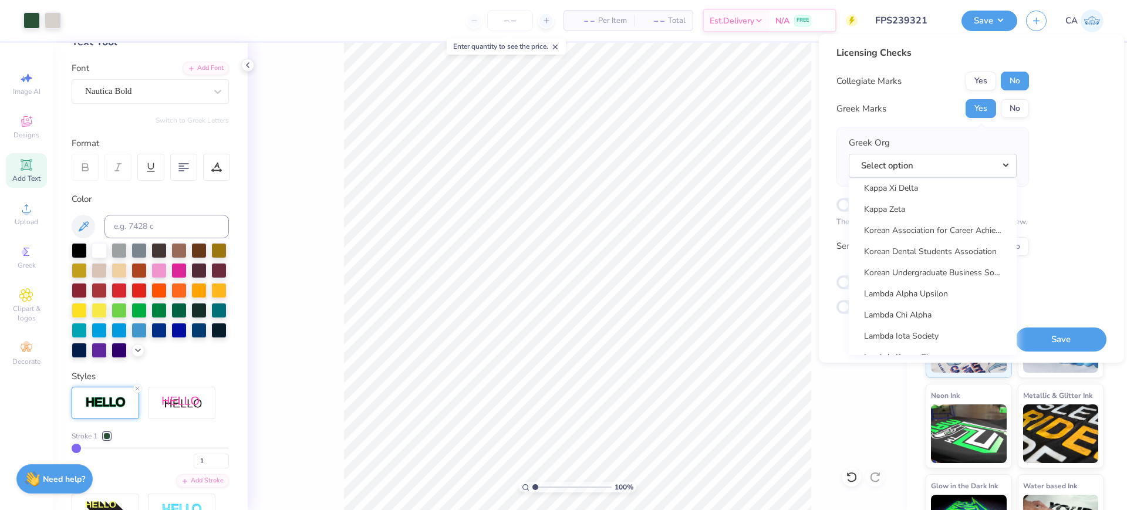
scroll to position [4611, 0]
click at [910, 310] on link "Lambda Chi Alpha" at bounding box center [933, 315] width 159 height 19
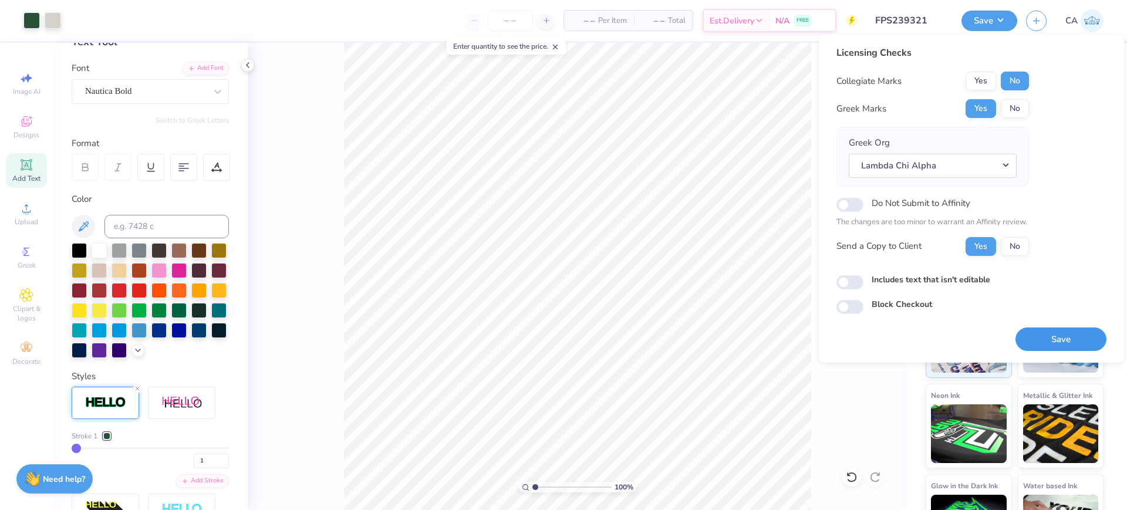
click at [1041, 339] on button "Save" at bounding box center [1061, 340] width 91 height 24
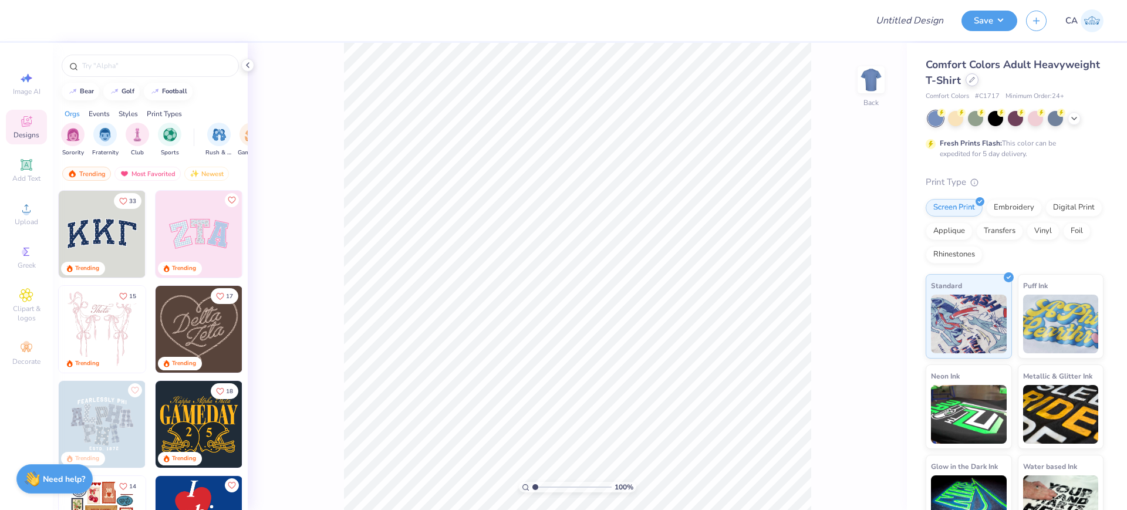
click at [979, 82] on div at bounding box center [972, 79] width 13 height 13
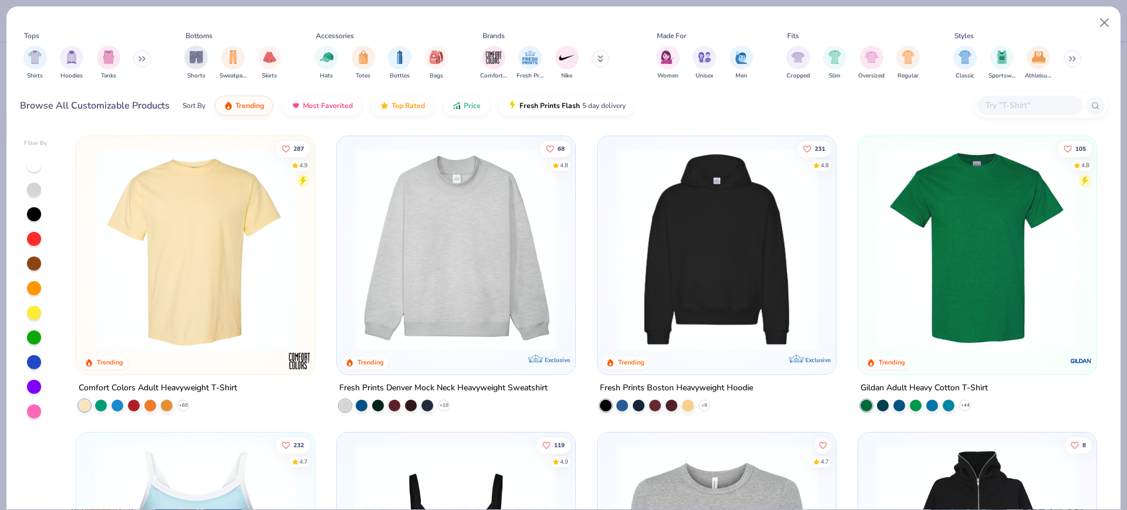
click at [203, 242] on img at bounding box center [195, 249] width 215 height 203
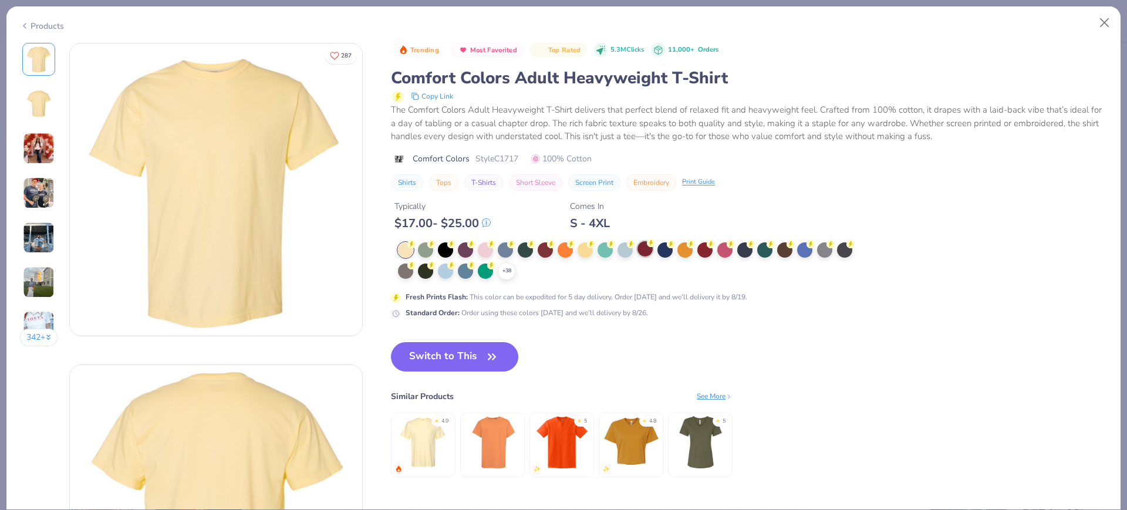
click at [650, 251] on div at bounding box center [645, 248] width 15 height 15
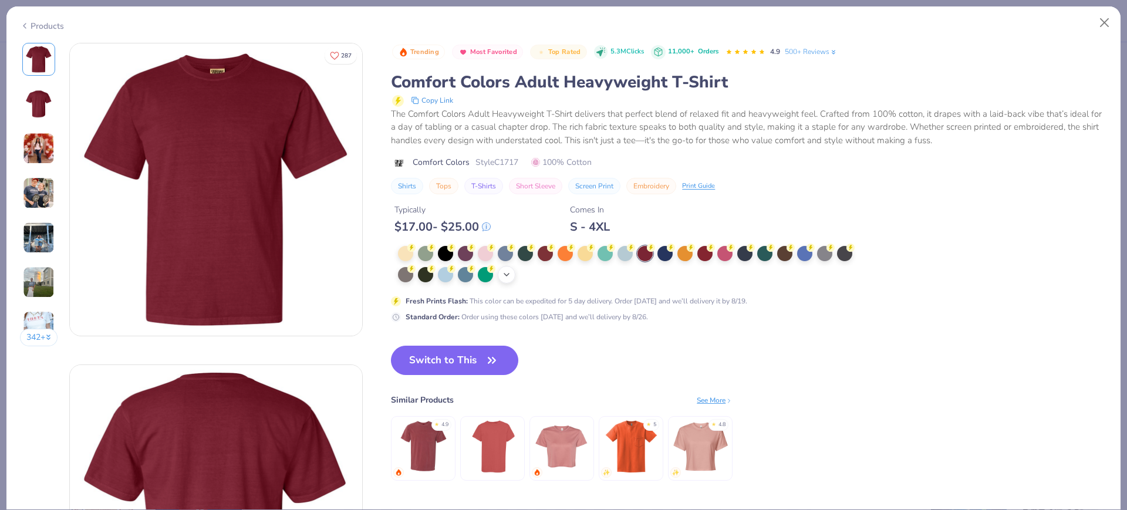
click at [515, 278] on div "+ 38" at bounding box center [507, 275] width 18 height 18
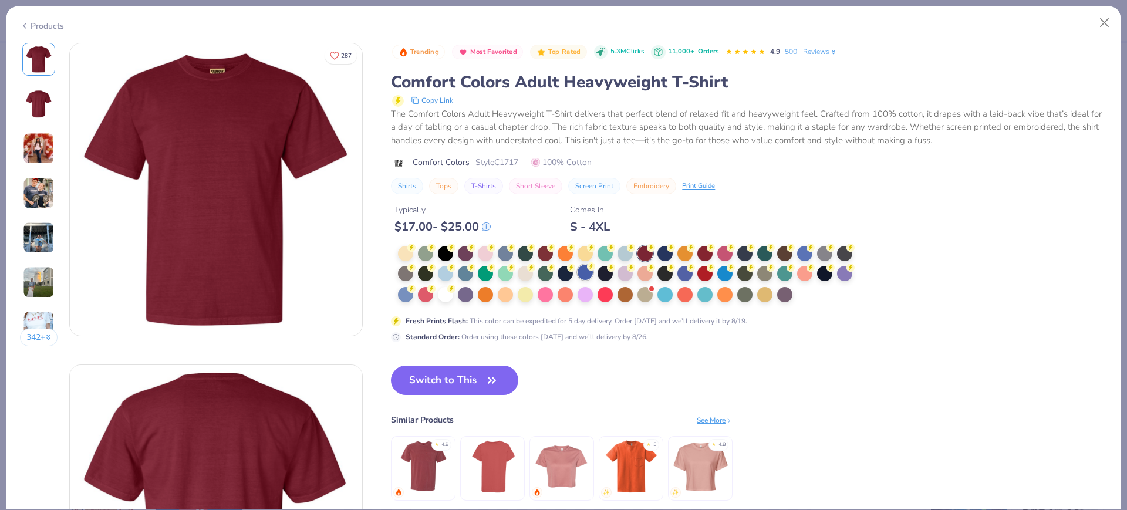
click at [416, 252] on circle at bounding box center [411, 248] width 8 height 8
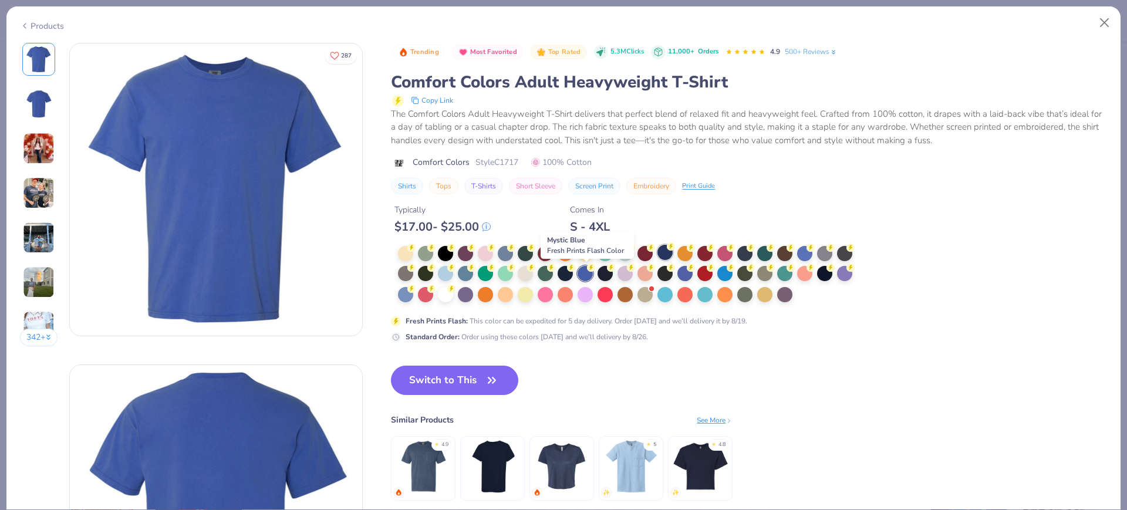
click at [667, 254] on div at bounding box center [665, 252] width 15 height 15
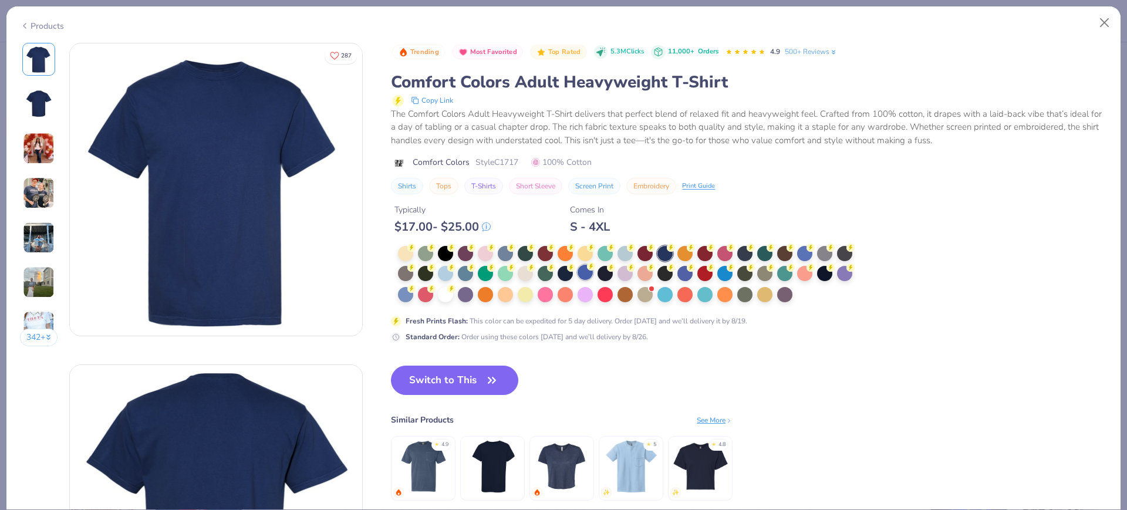
click at [416, 252] on circle at bounding box center [411, 248] width 8 height 8
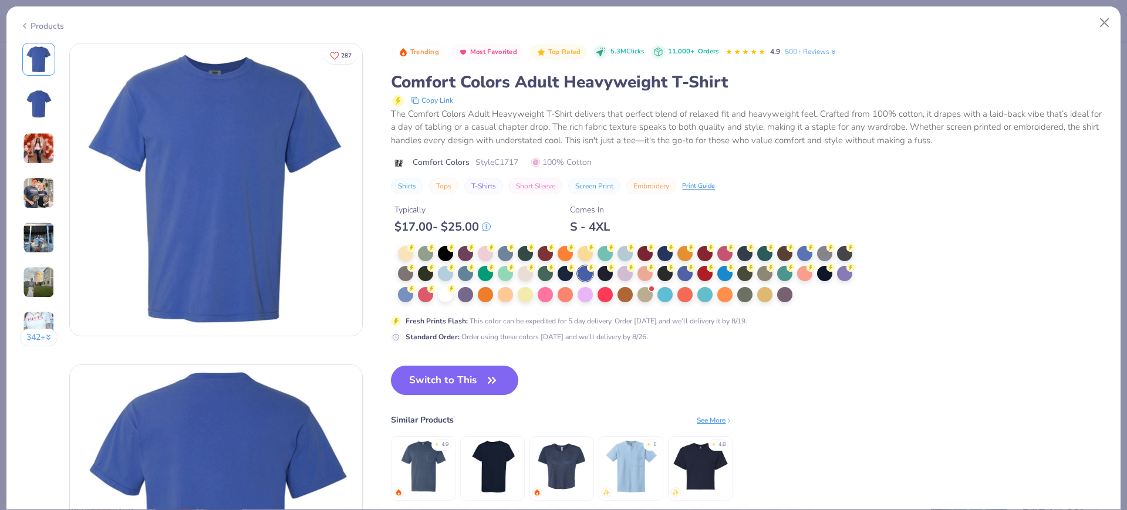
drag, startPoint x: 222, startPoint y: 207, endPoint x: 241, endPoint y: 286, distance: 82.2
